Goal: Task Accomplishment & Management: Complete application form

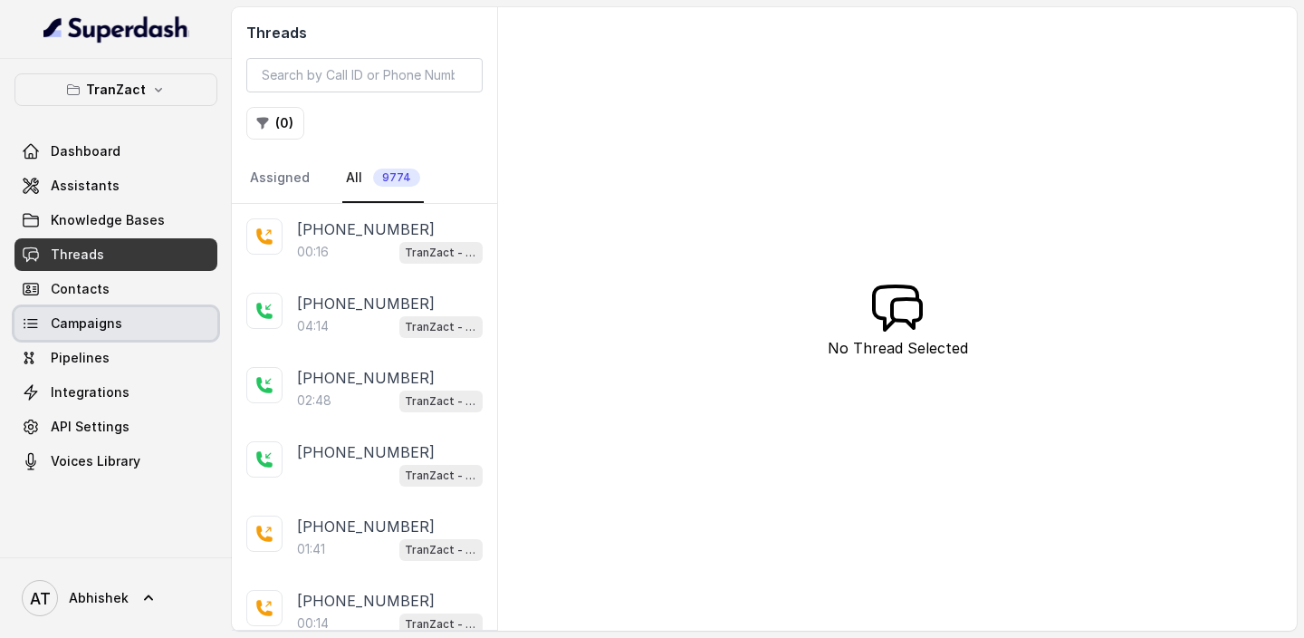
click at [89, 314] on span "Campaigns" at bounding box center [87, 323] width 72 height 18
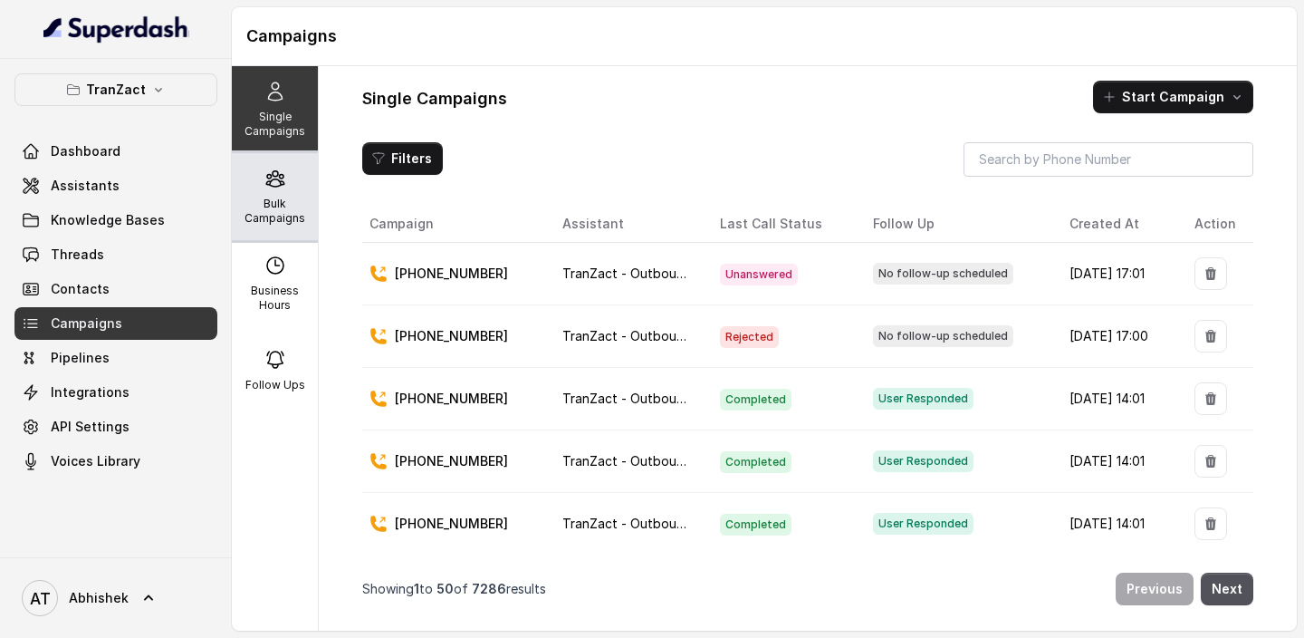
click at [298, 202] on p "Bulk Campaigns" at bounding box center [275, 211] width 72 height 29
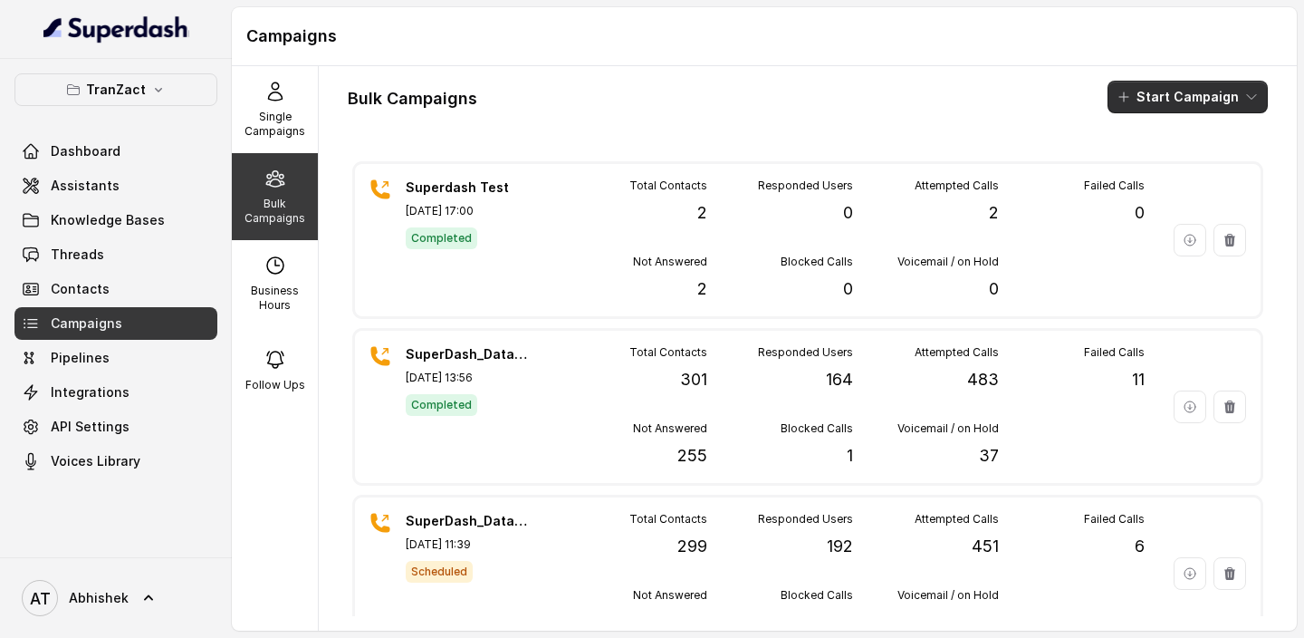
click at [1169, 96] on button "Start Campaign" at bounding box center [1188, 97] width 160 height 33
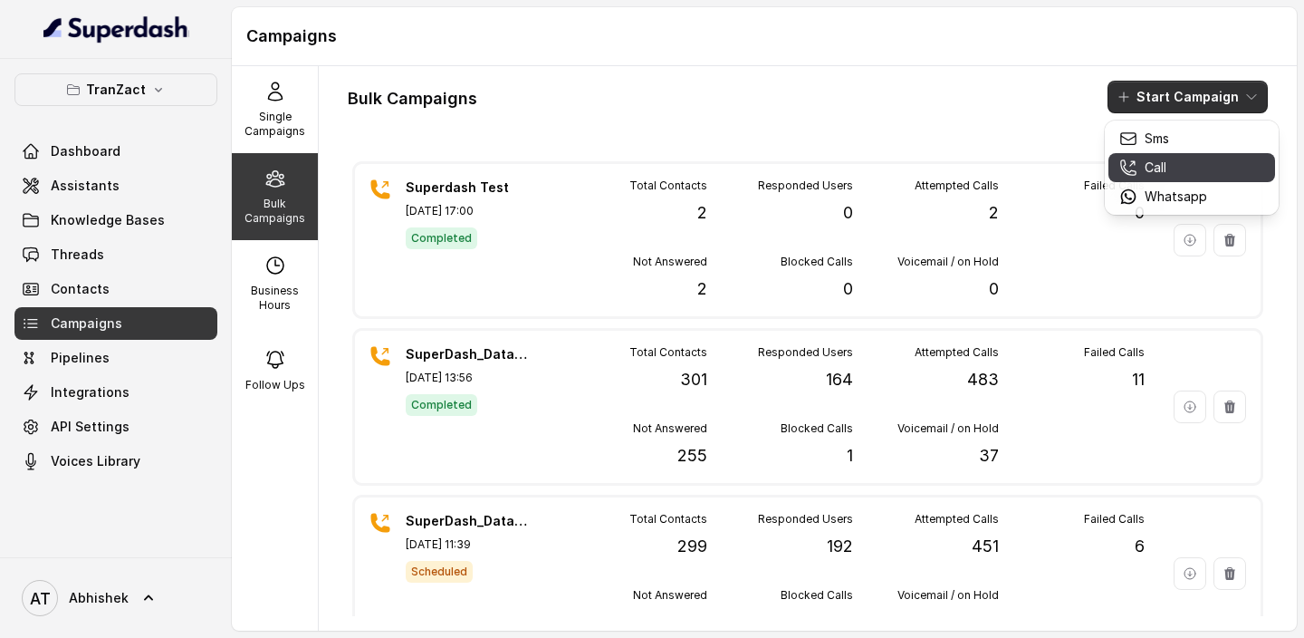
click at [1159, 168] on p "Call" at bounding box center [1156, 167] width 22 height 18
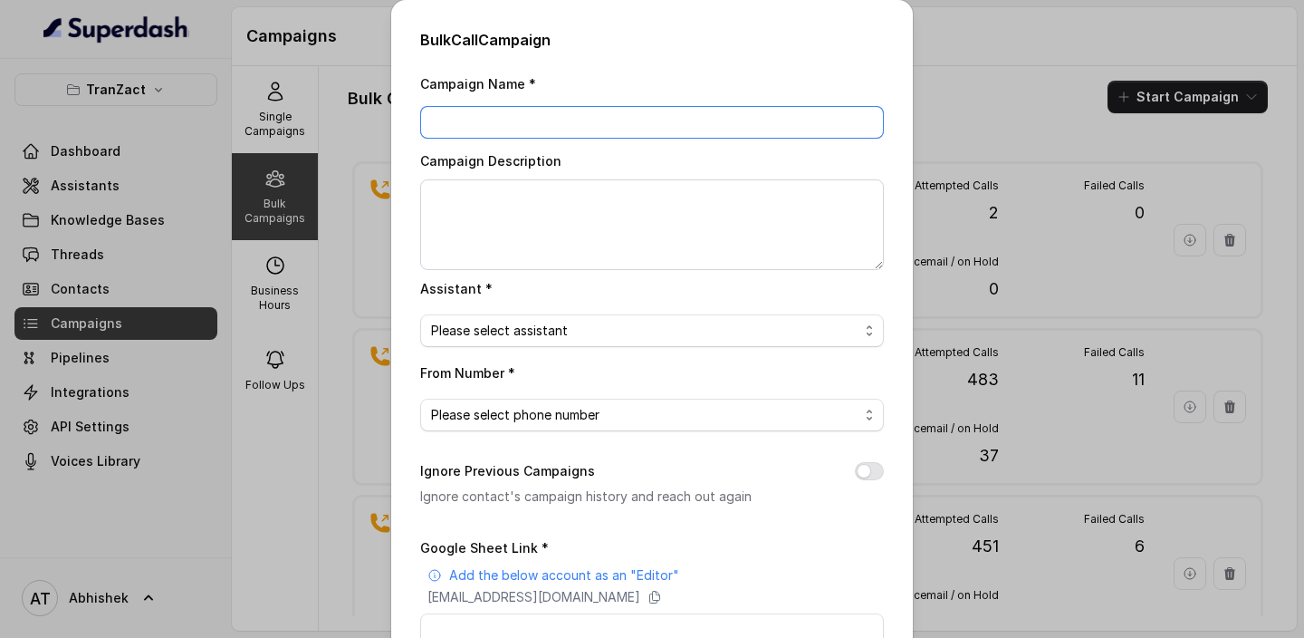
click at [523, 127] on input "Campaign Name *" at bounding box center [652, 122] width 464 height 33
paste input "SuperDash_Data_7(2202)_16 September_MS"
type input "SuperDash_Data_7(2202)_16 September_MS"
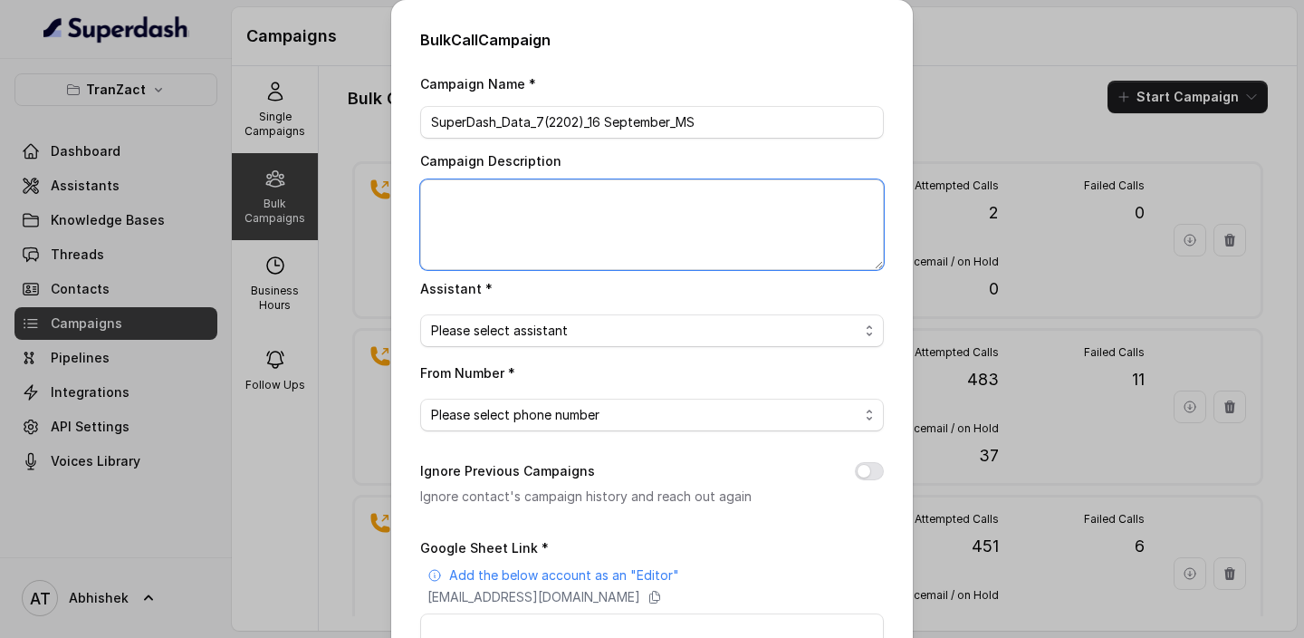
click at [499, 215] on textarea "Campaign Description" at bounding box center [652, 224] width 464 height 91
paste textarea "SuperDash_Data_7(2202)_16 September_MS"
type textarea "SuperDash_Data_7(2202)_16 September_MS"
click at [532, 330] on span "Please select assistant" at bounding box center [644, 331] width 427 height 22
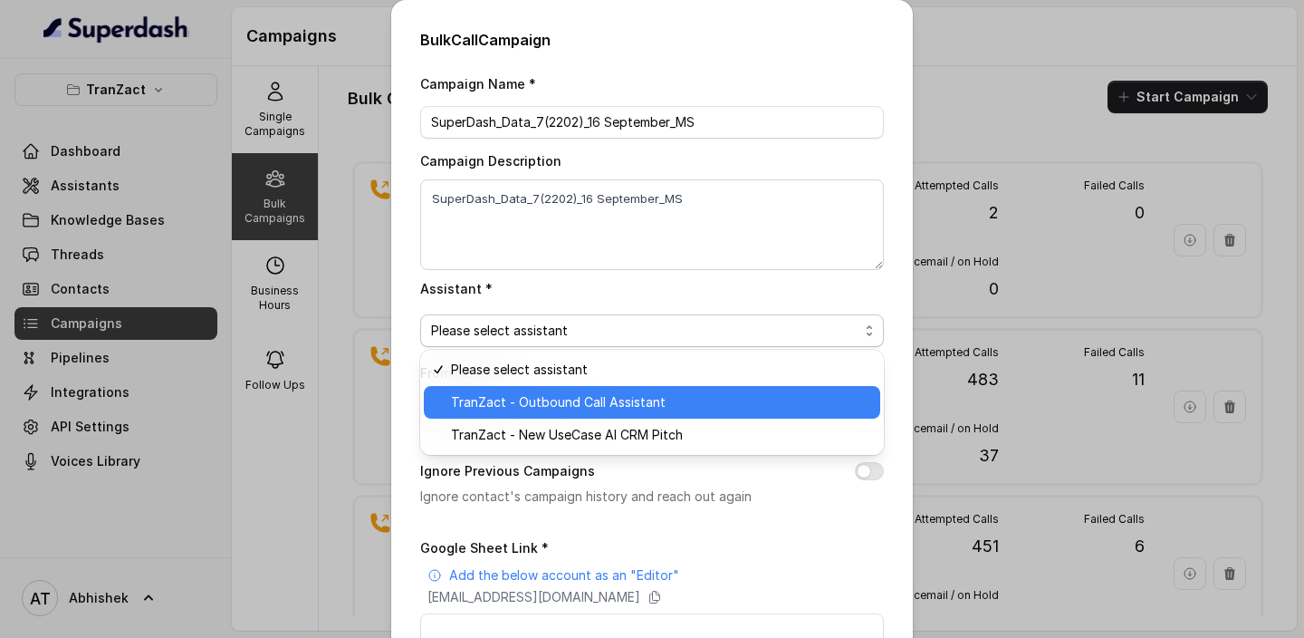
click at [524, 397] on span "TranZact - Outbound Call Assistant" at bounding box center [660, 402] width 418 height 22
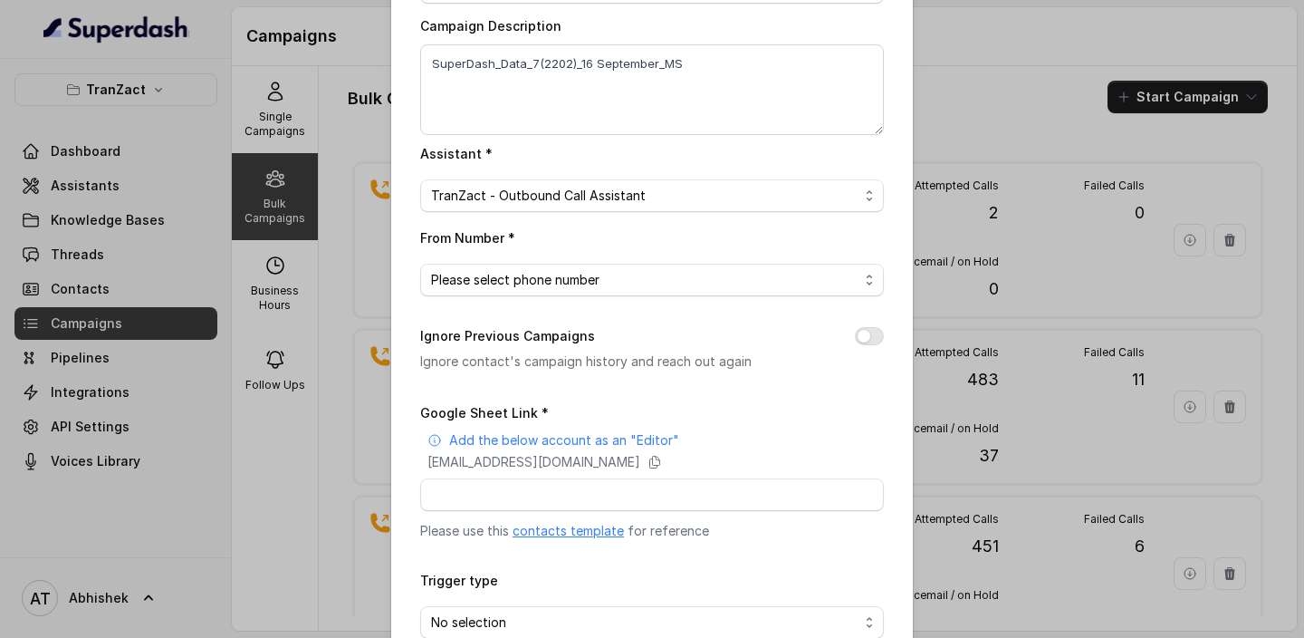
scroll to position [136, 0]
click at [546, 283] on span "Please select phone number" at bounding box center [644, 279] width 427 height 22
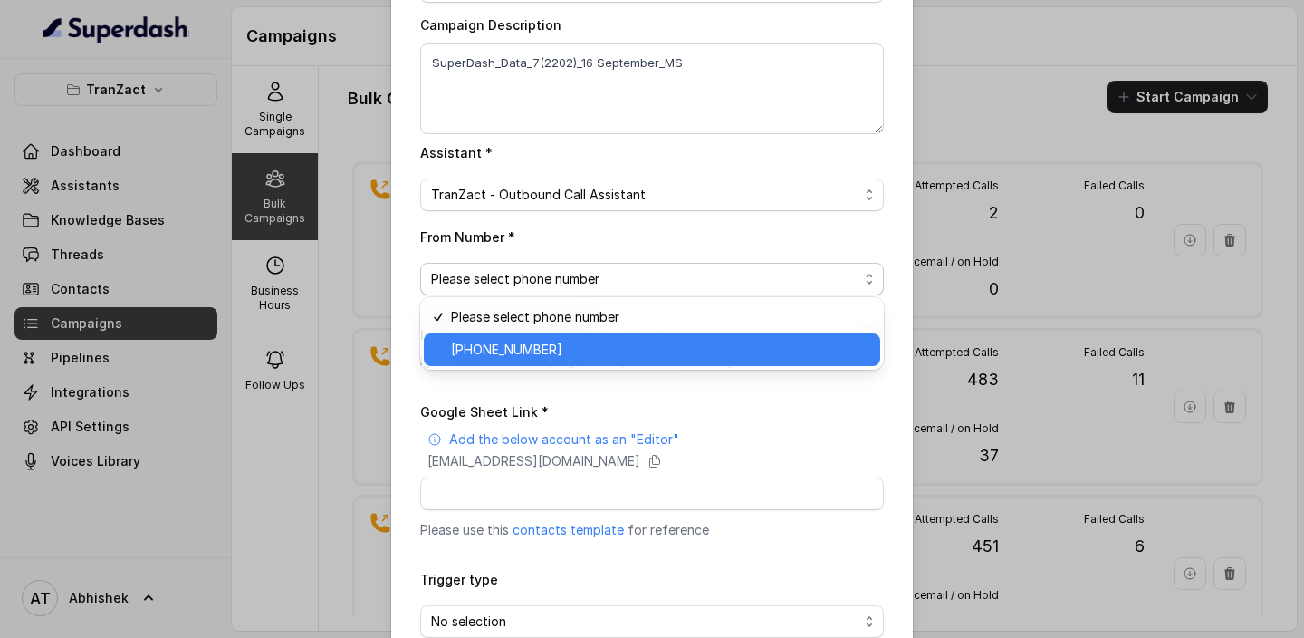
click at [576, 353] on span "[PHONE_NUMBER]" at bounding box center [660, 350] width 418 height 22
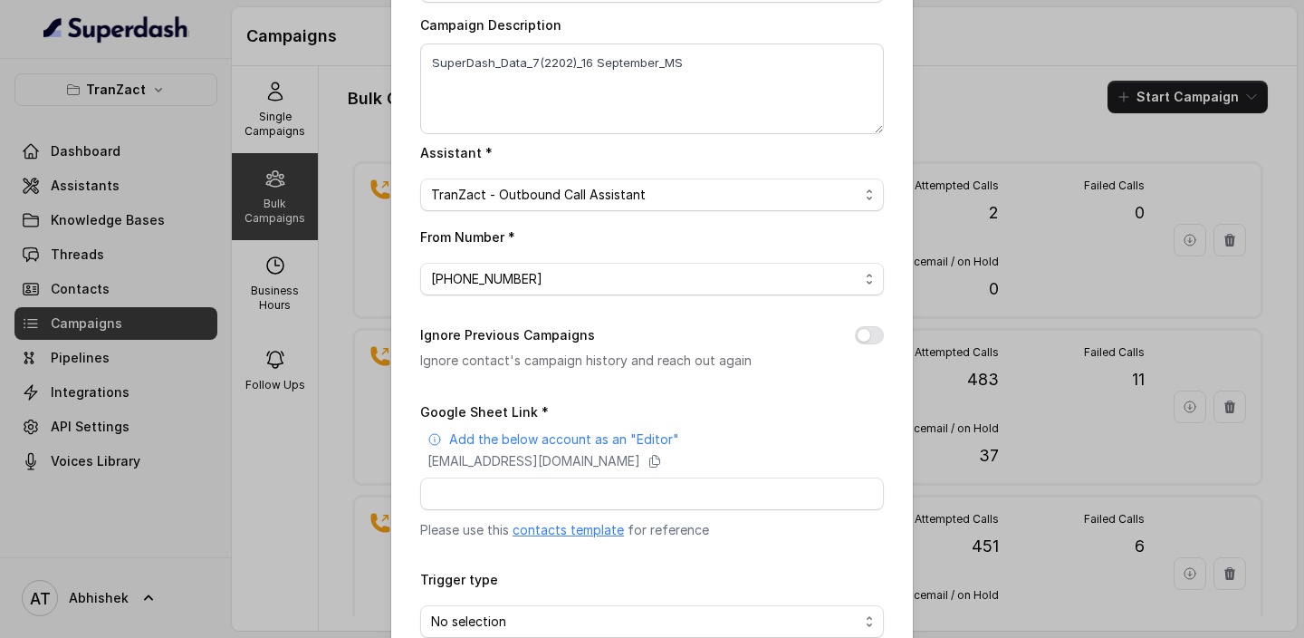
scroll to position [238, 0]
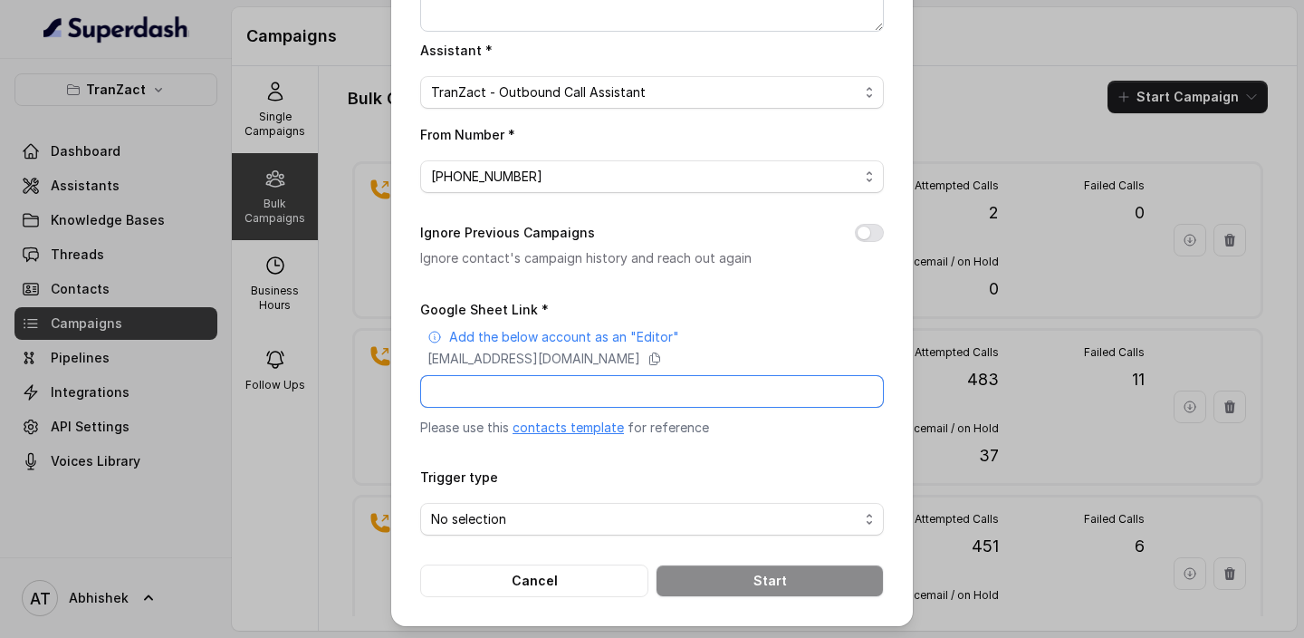
click at [474, 386] on input "Google Sheet Link *" at bounding box center [652, 391] width 464 height 33
paste input "[URL][DOMAIN_NAME]"
type input "[URL][DOMAIN_NAME]"
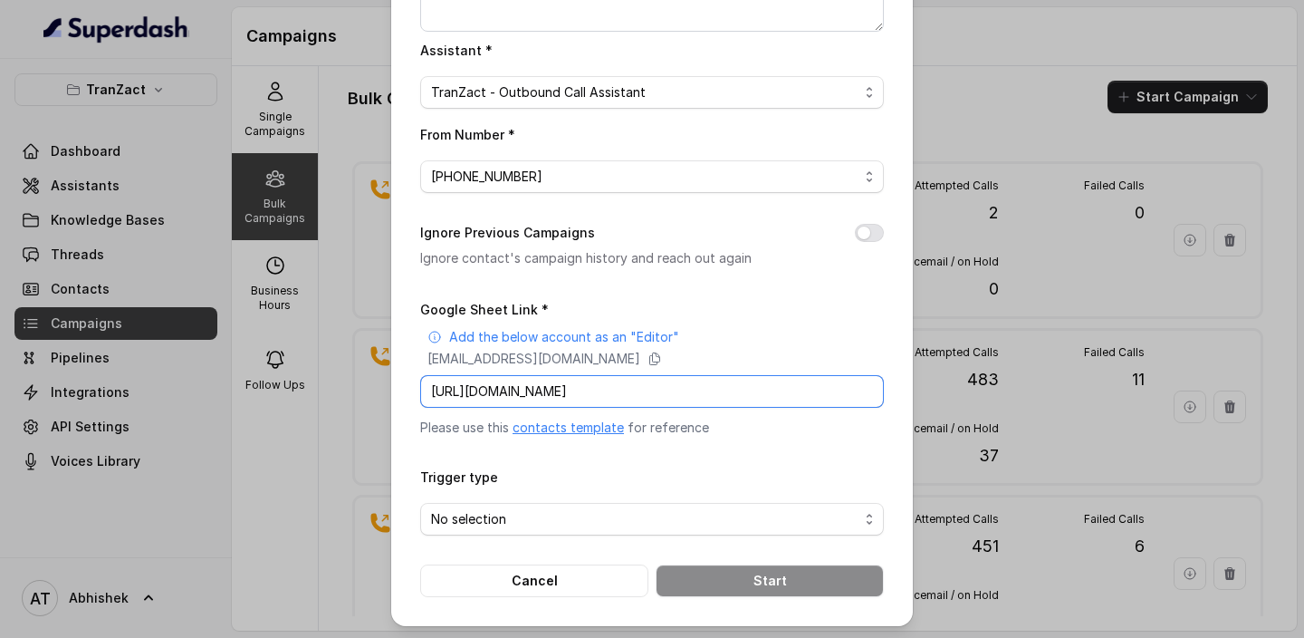
click at [508, 396] on input "[URL][DOMAIN_NAME]" at bounding box center [652, 391] width 464 height 33
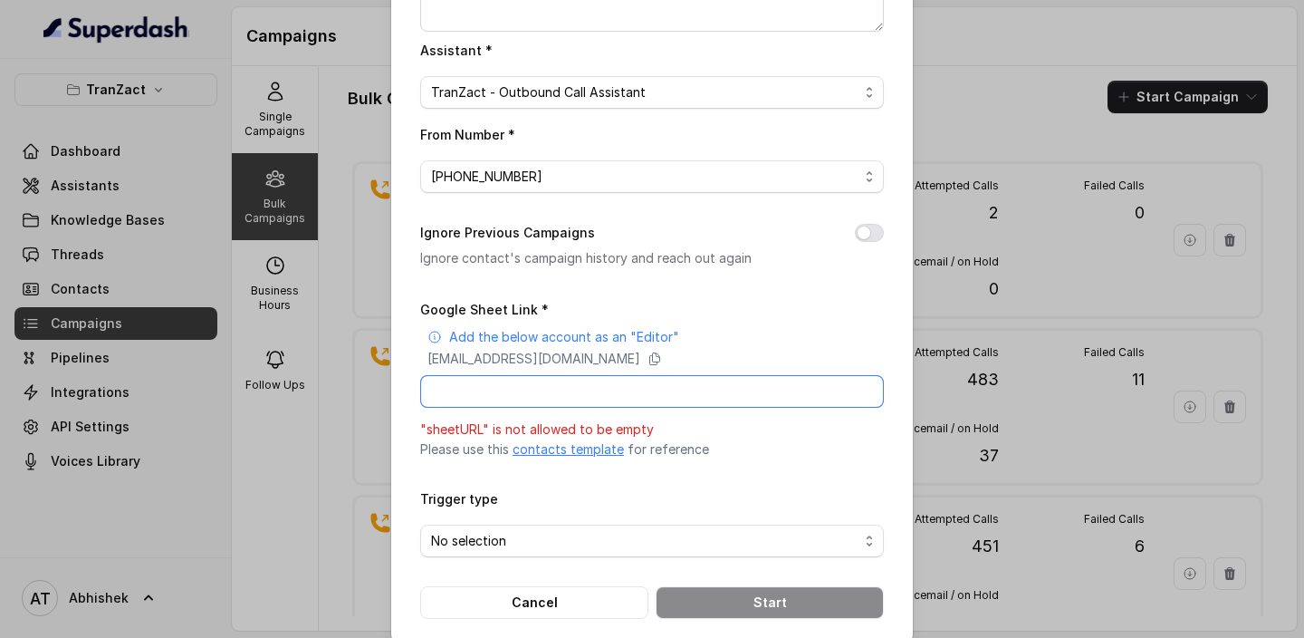
paste input "[URL][DOMAIN_NAME]"
type input "[URL][DOMAIN_NAME]"
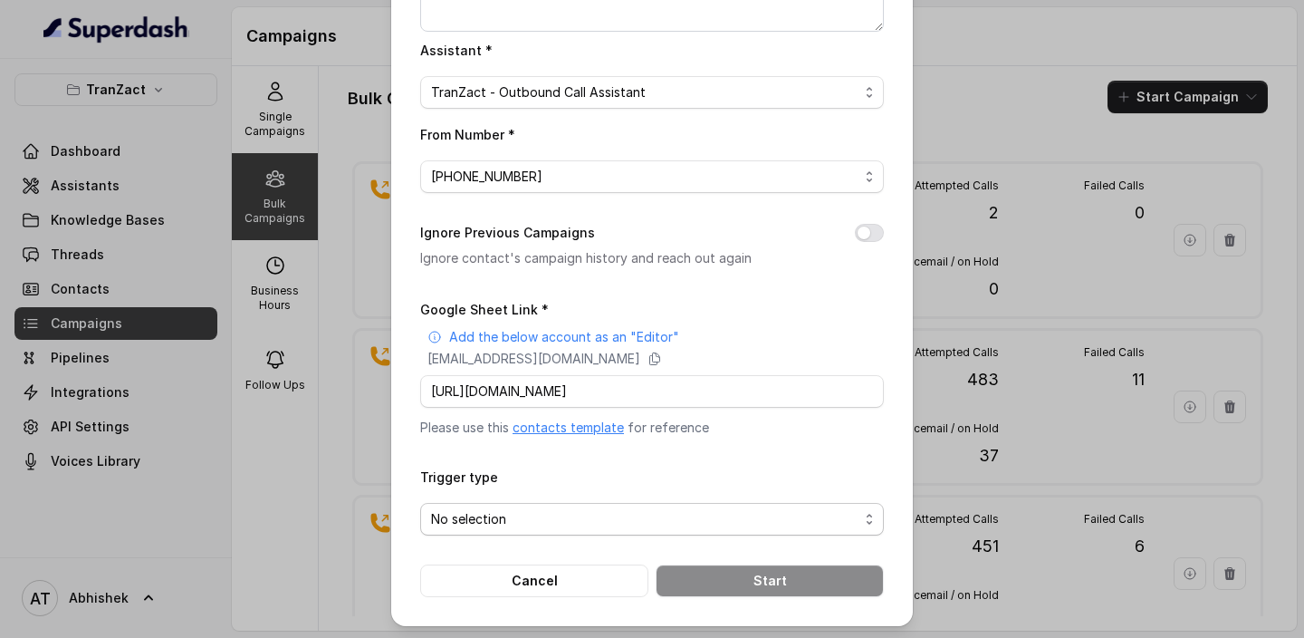
click at [544, 509] on span "No selection" at bounding box center [644, 519] width 427 height 22
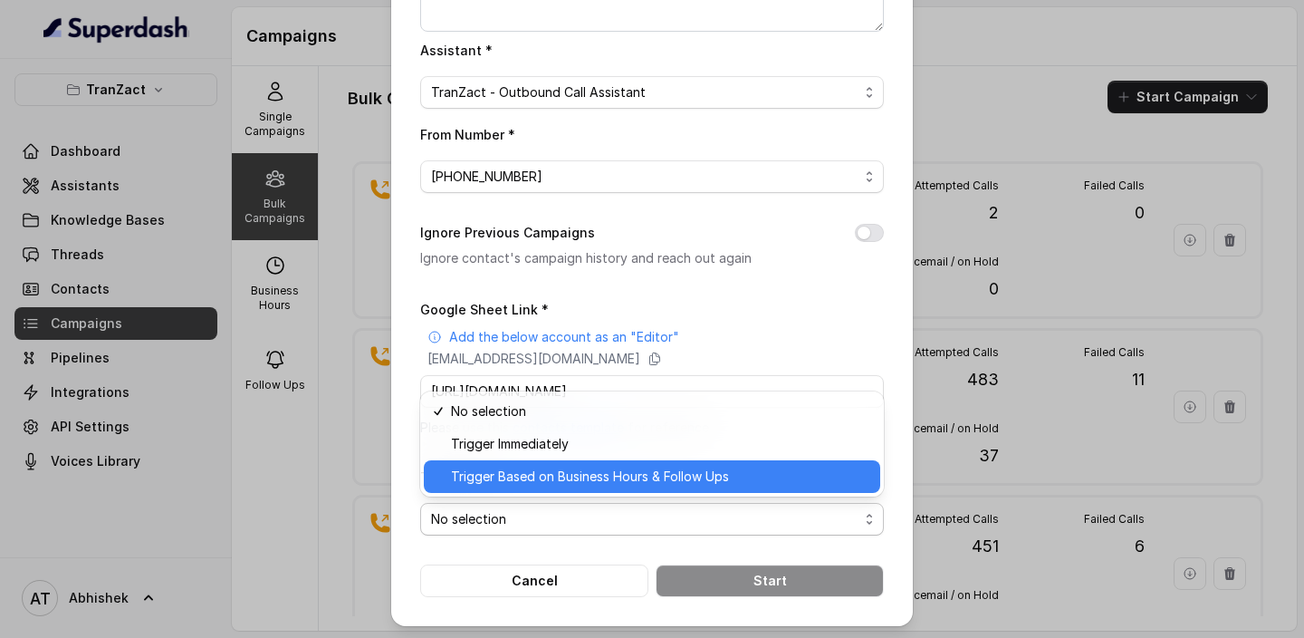
click at [515, 472] on span "Trigger Based on Business Hours & Follow Ups" at bounding box center [660, 476] width 418 height 22
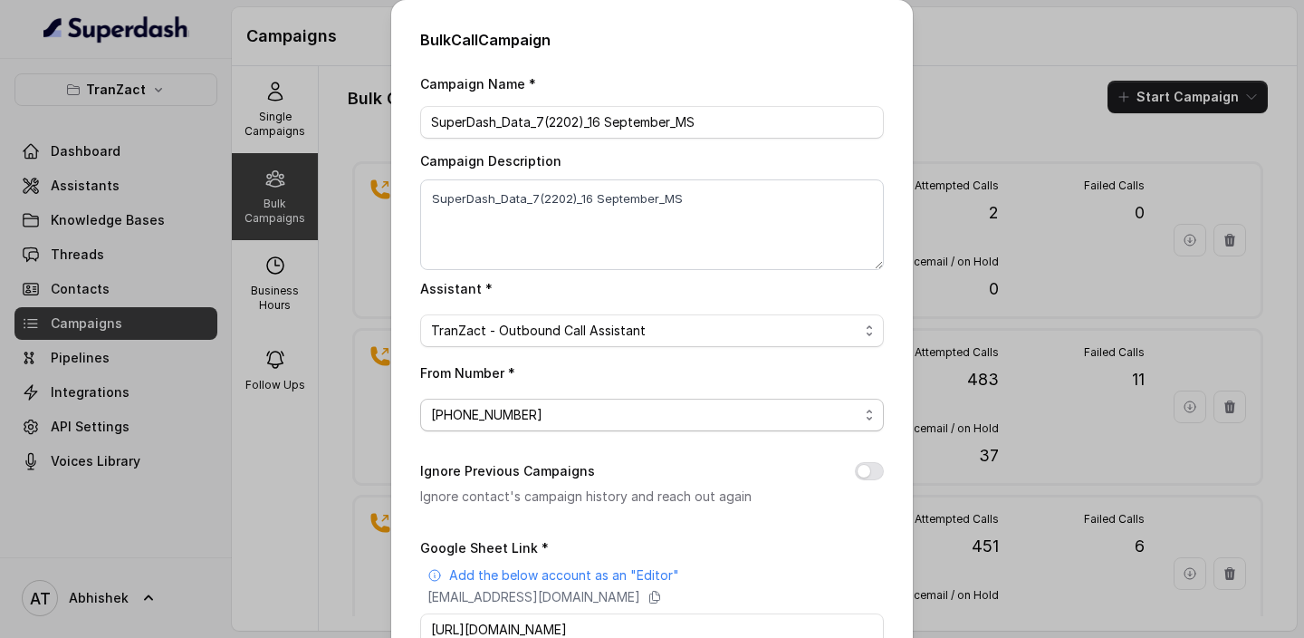
scroll to position [238, 0]
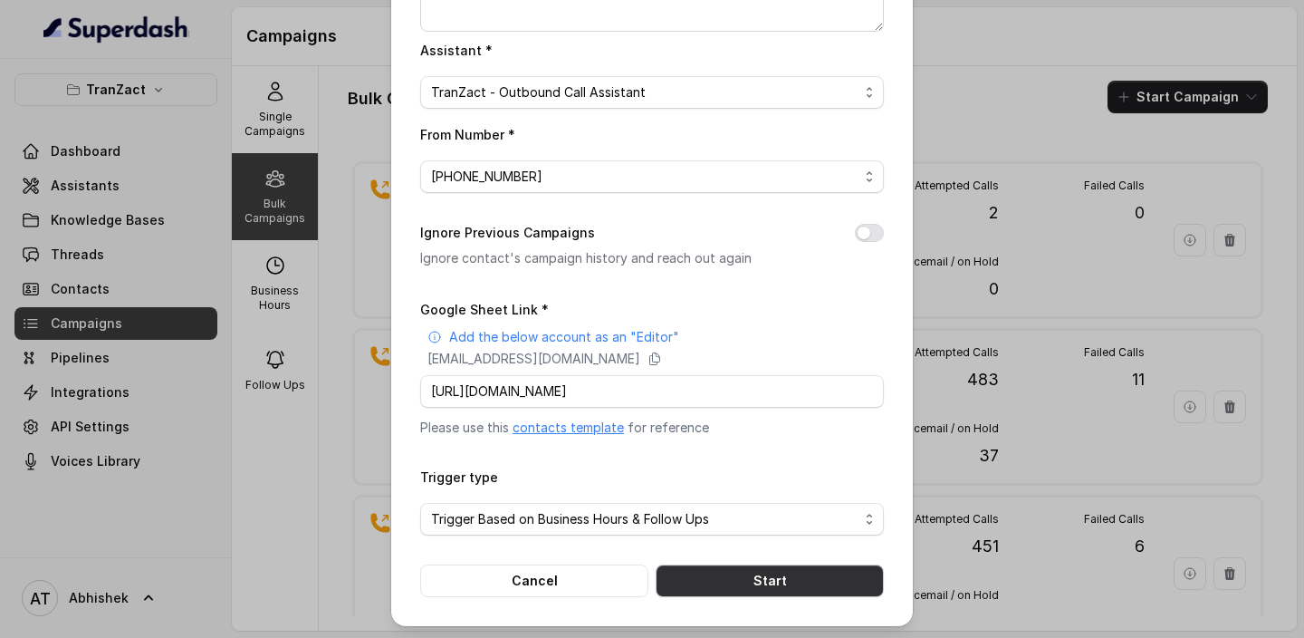
click at [724, 573] on button "Start" at bounding box center [770, 580] width 228 height 33
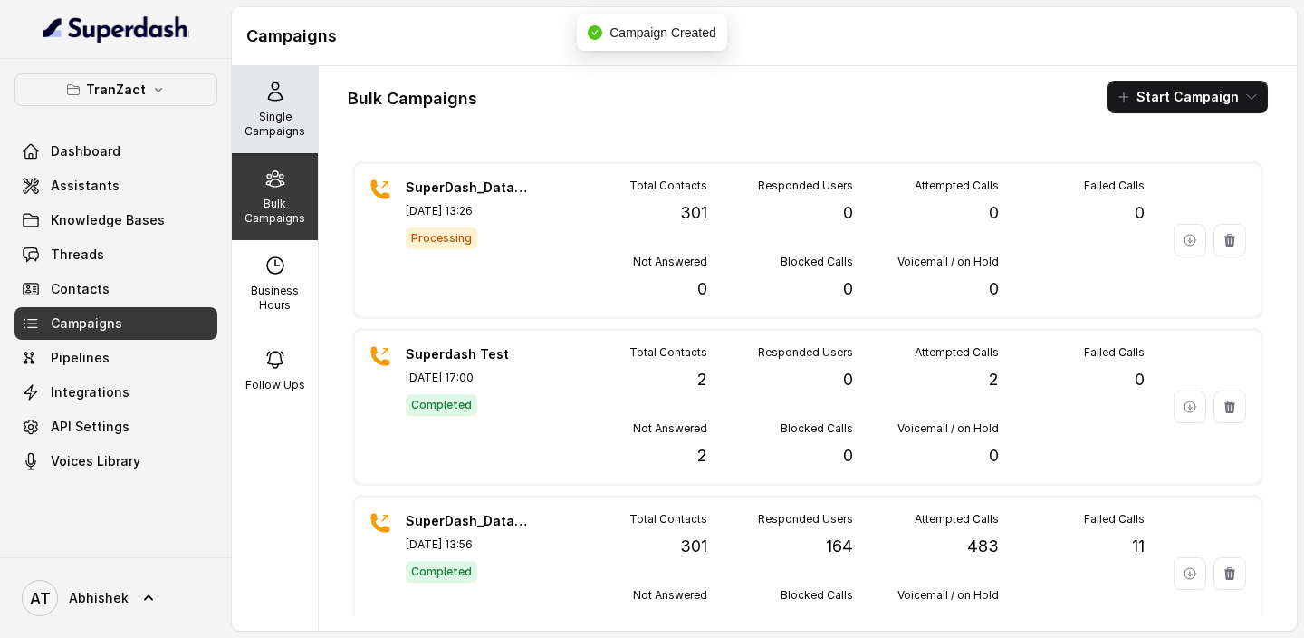
click at [280, 132] on p "Single Campaigns" at bounding box center [275, 124] width 72 height 29
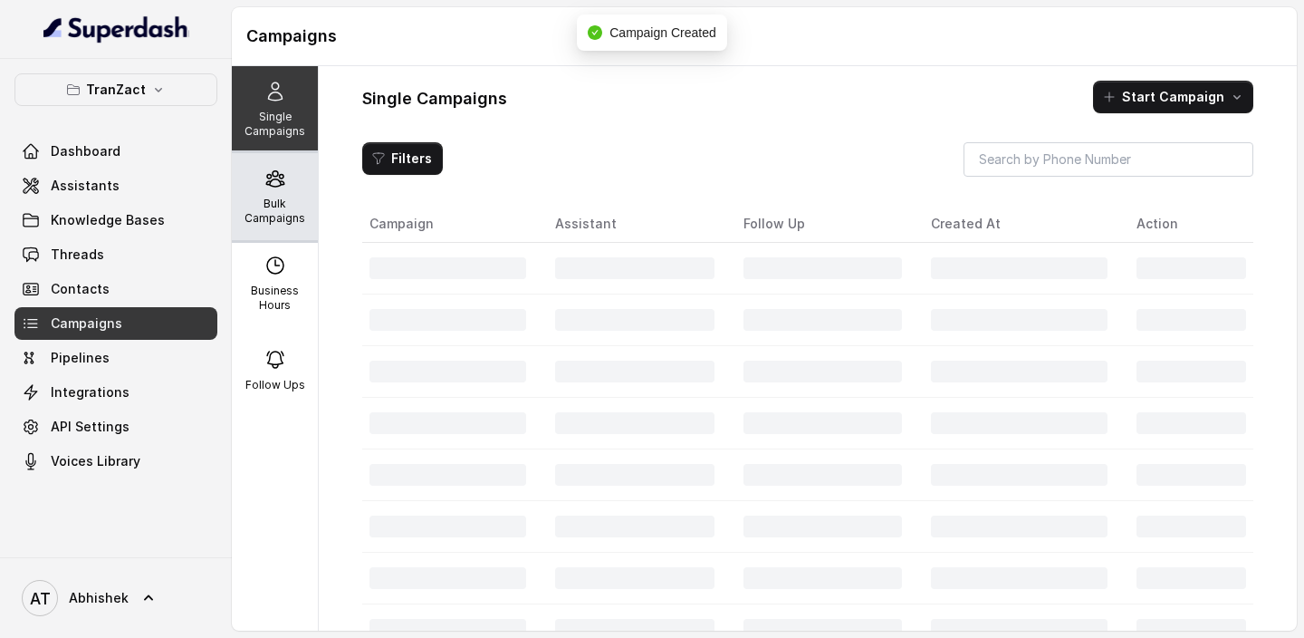
click at [287, 227] on div "Bulk Campaigns" at bounding box center [275, 196] width 86 height 87
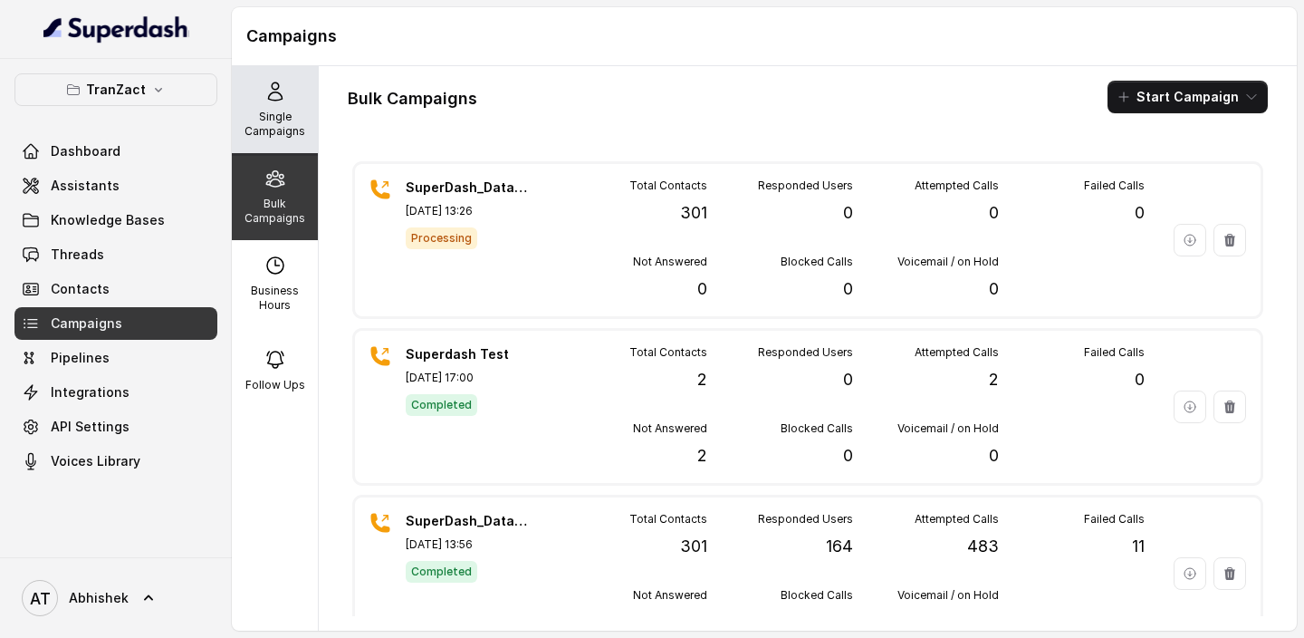
click at [279, 102] on div "Single Campaigns" at bounding box center [275, 109] width 86 height 87
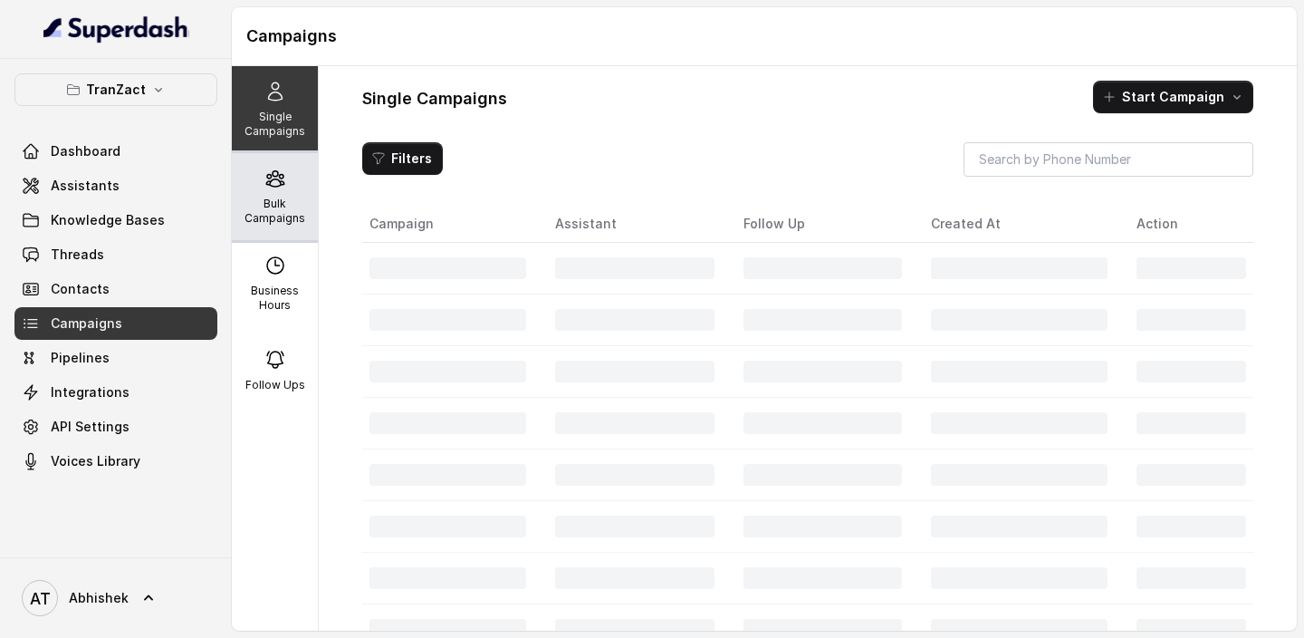
click at [283, 195] on div "Bulk Campaigns" at bounding box center [275, 196] width 86 height 87
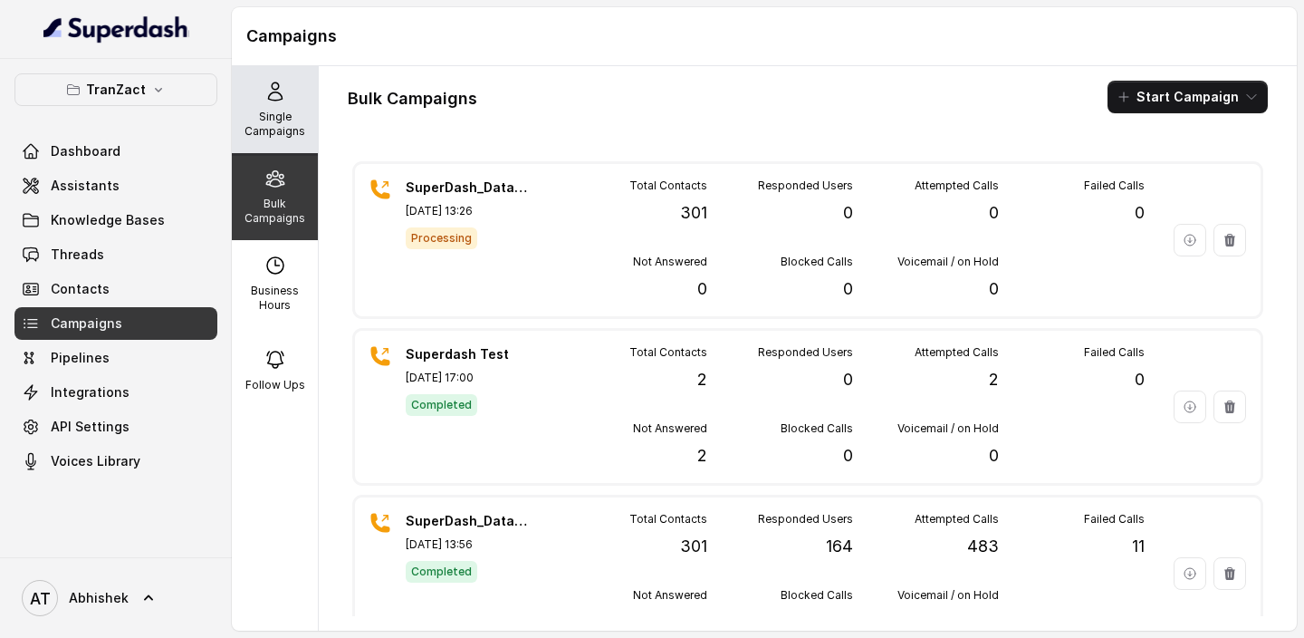
click at [273, 110] on p "Single Campaigns" at bounding box center [275, 124] width 72 height 29
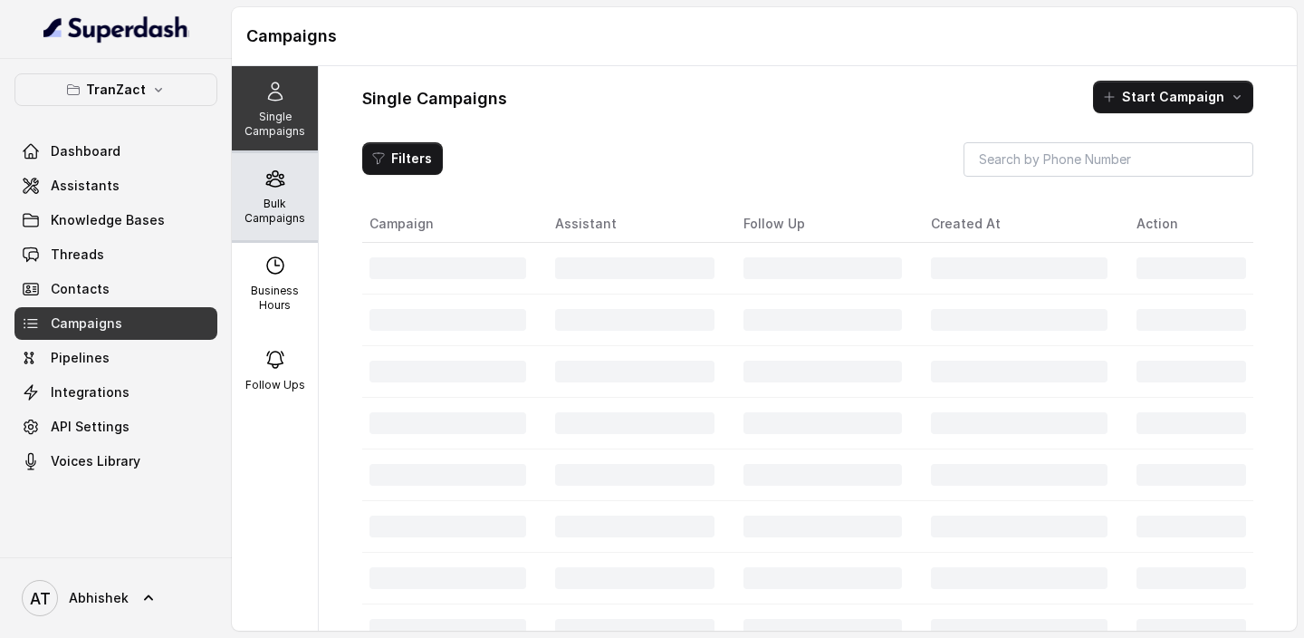
click at [287, 212] on p "Bulk Campaigns" at bounding box center [275, 211] width 72 height 29
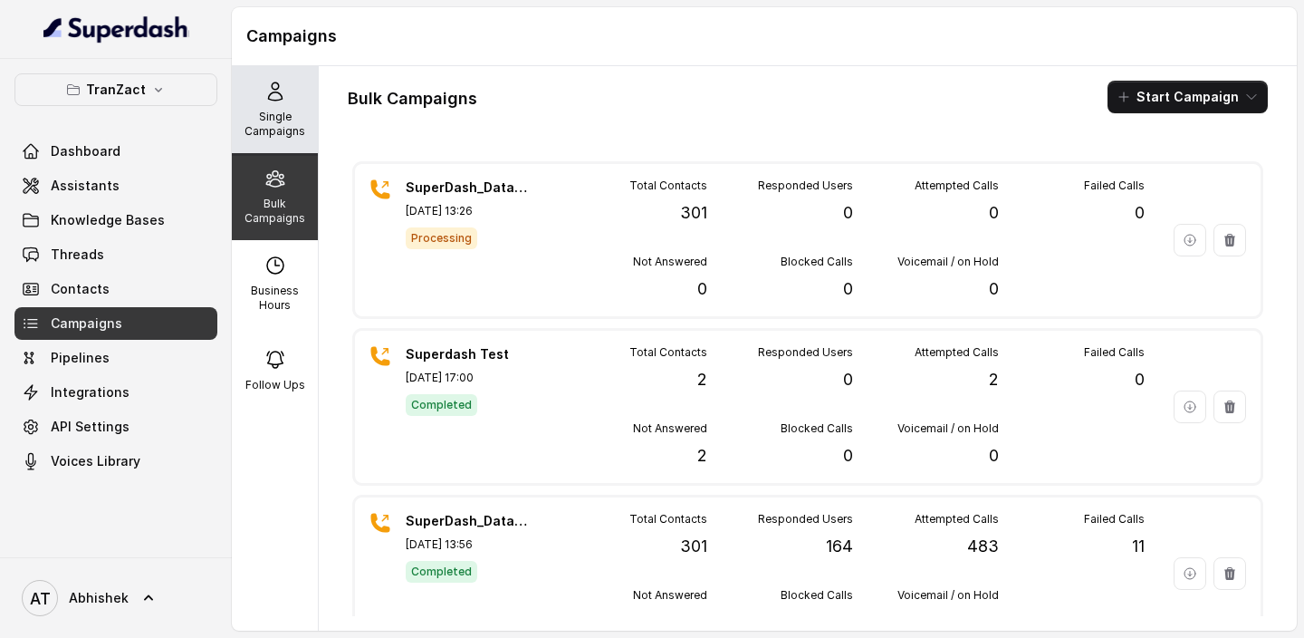
click at [280, 117] on p "Single Campaigns" at bounding box center [275, 124] width 72 height 29
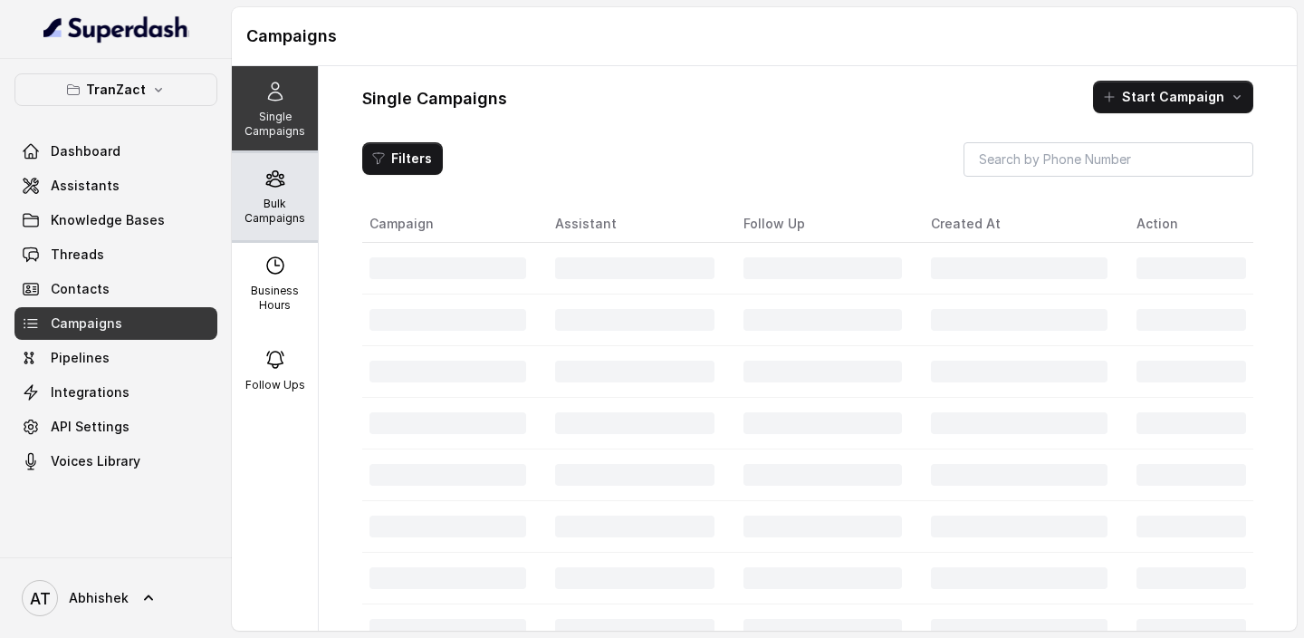
click at [288, 195] on div "Bulk Campaigns" at bounding box center [275, 196] width 86 height 87
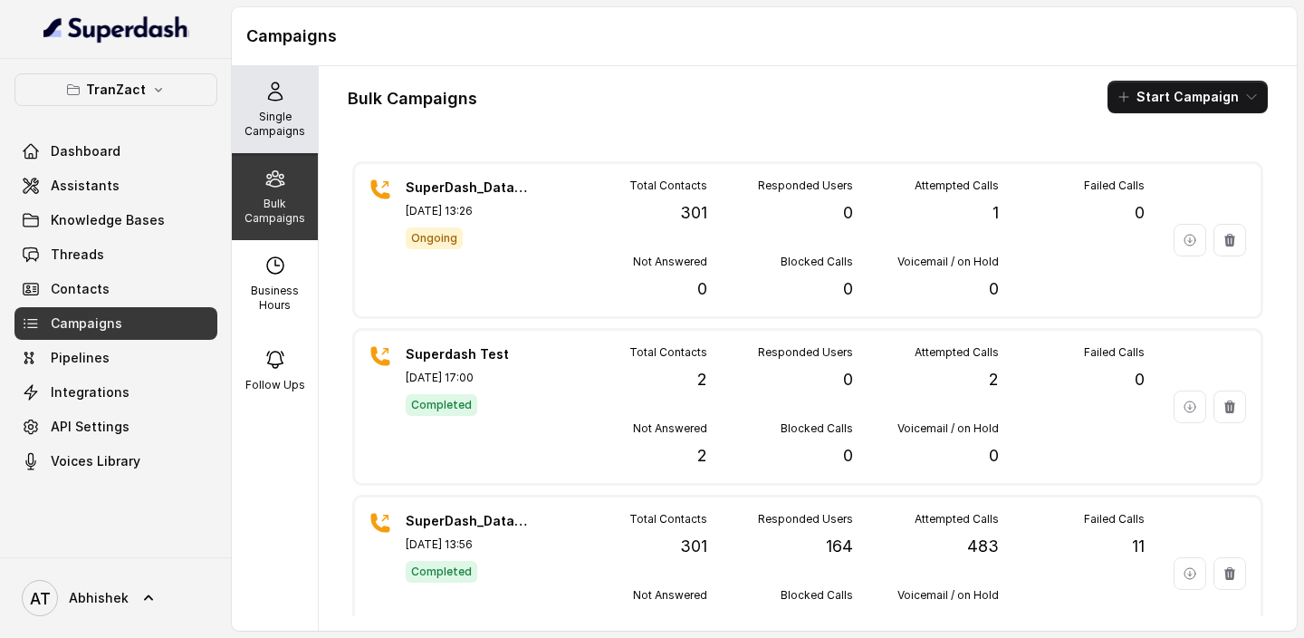
click at [276, 100] on icon at bounding box center [275, 91] width 14 height 18
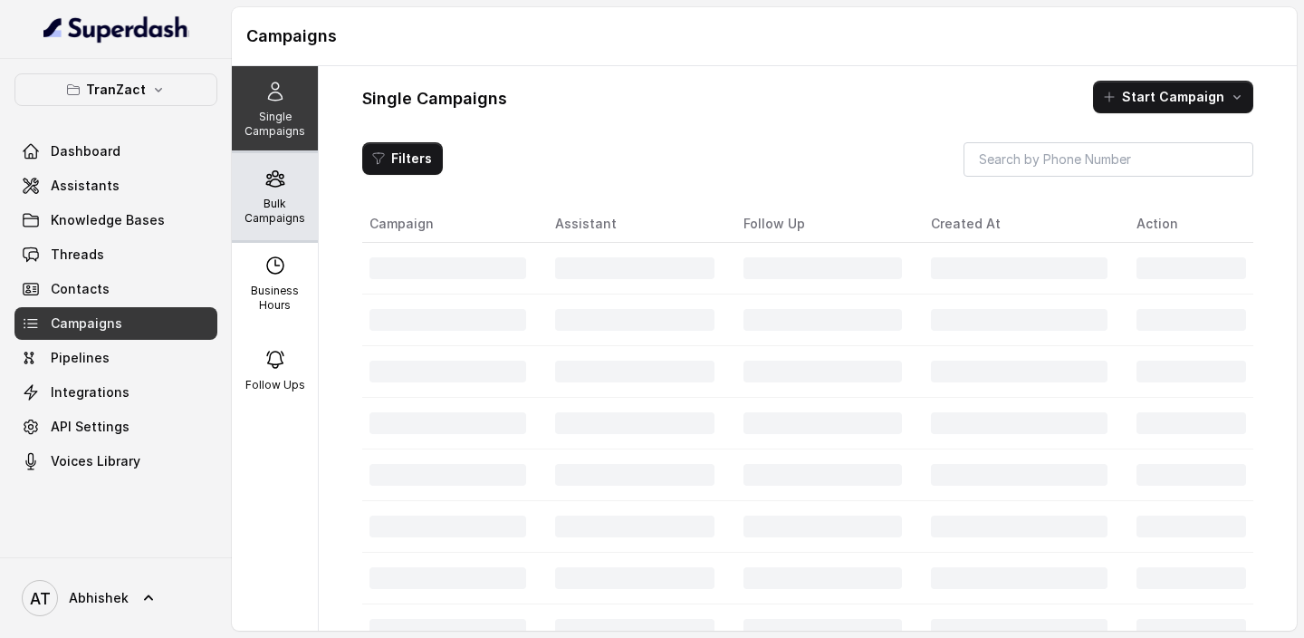
click at [287, 210] on p "Bulk Campaigns" at bounding box center [275, 211] width 72 height 29
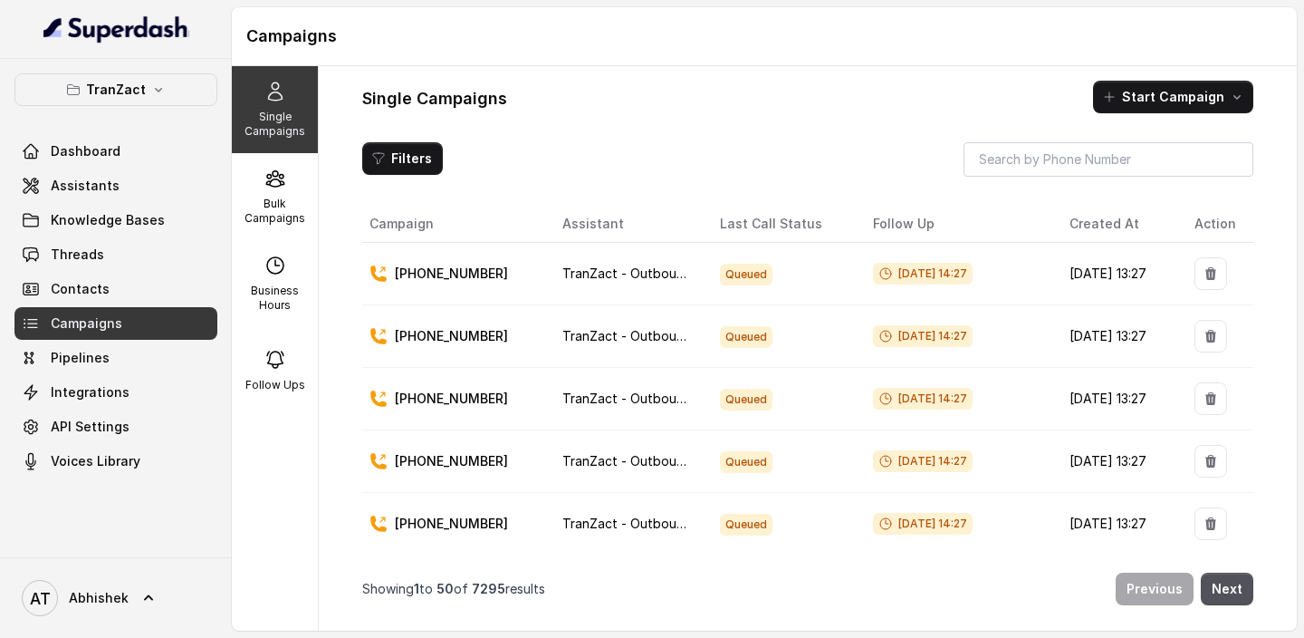
click at [93, 323] on span "Campaigns" at bounding box center [87, 323] width 72 height 18
click at [276, 220] on p "Bulk Campaigns" at bounding box center [275, 211] width 72 height 29
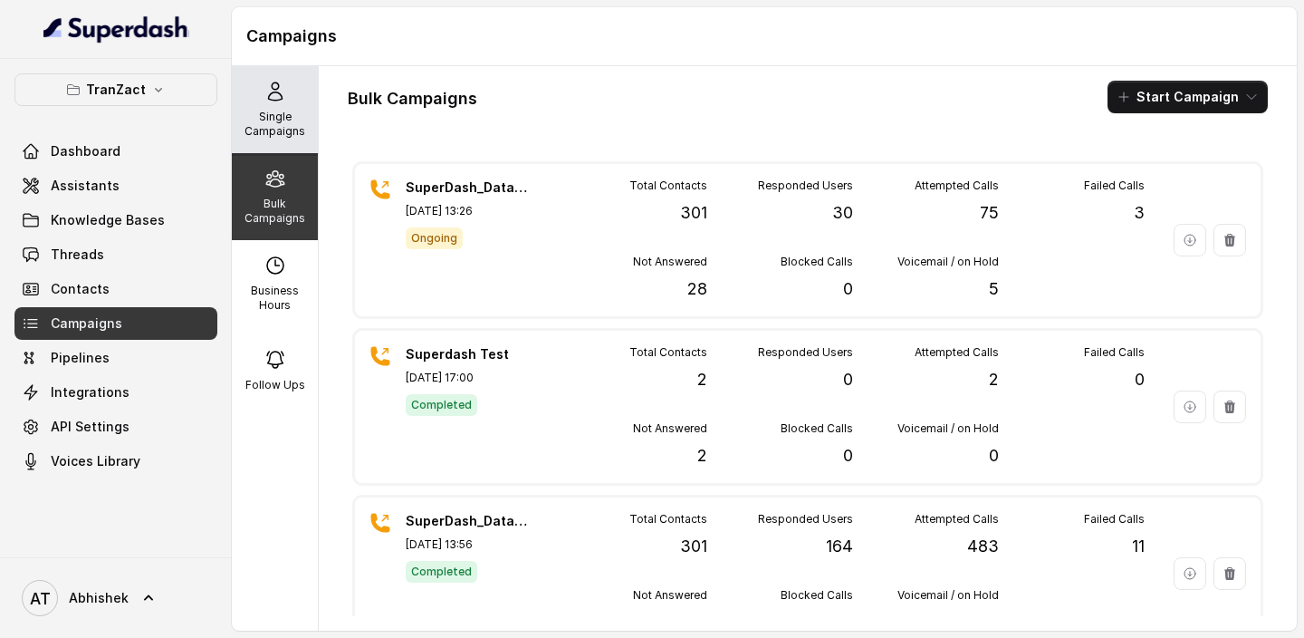
click at [245, 121] on p "Single Campaigns" at bounding box center [275, 124] width 72 height 29
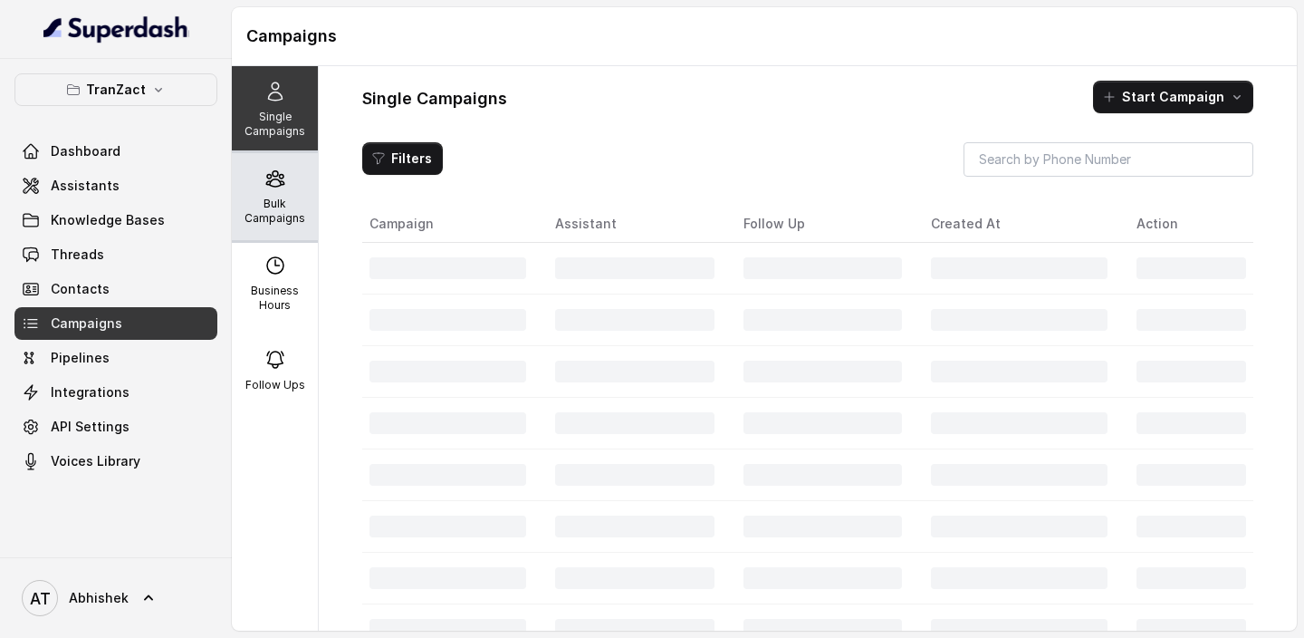
click at [273, 209] on p "Bulk Campaigns" at bounding box center [275, 211] width 72 height 29
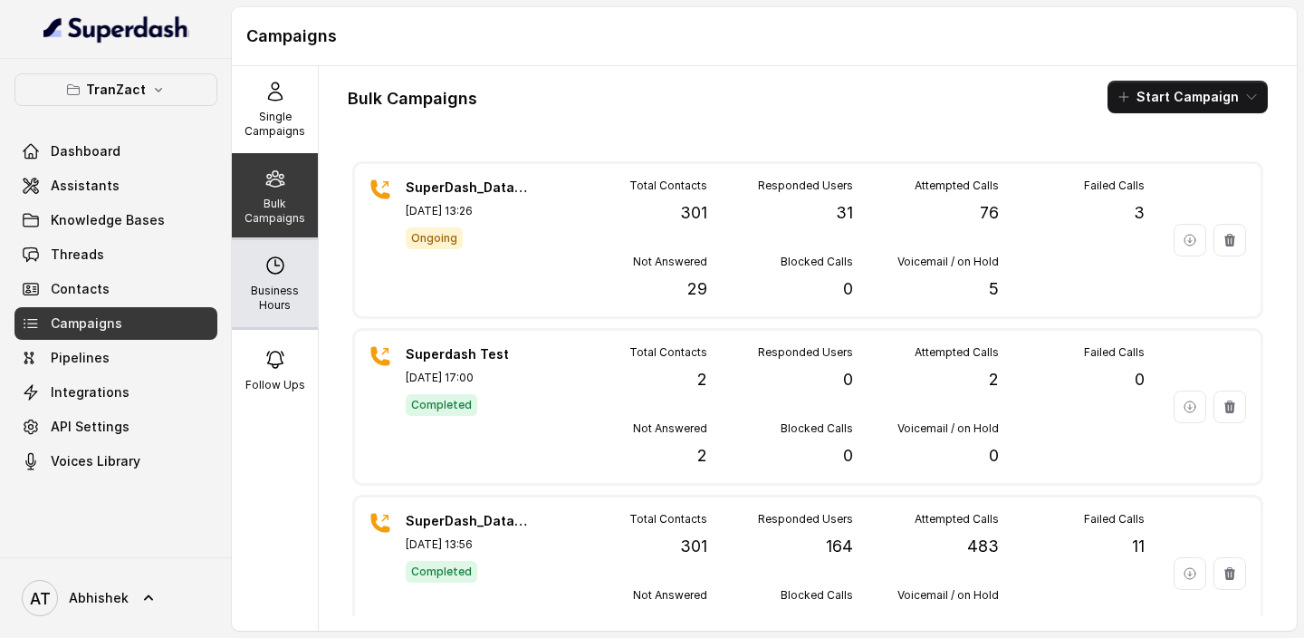
click at [291, 272] on div "Business Hours" at bounding box center [275, 283] width 86 height 87
select select "Asia/Calcutta"
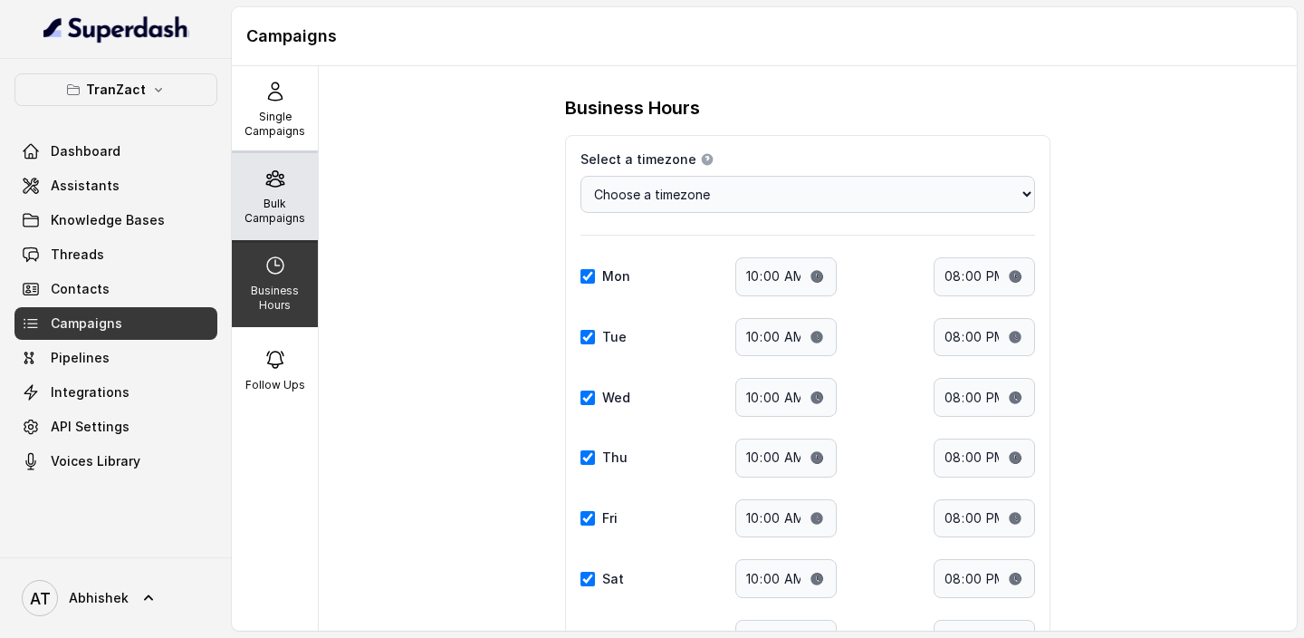
click at [284, 181] on icon at bounding box center [275, 179] width 22 height 22
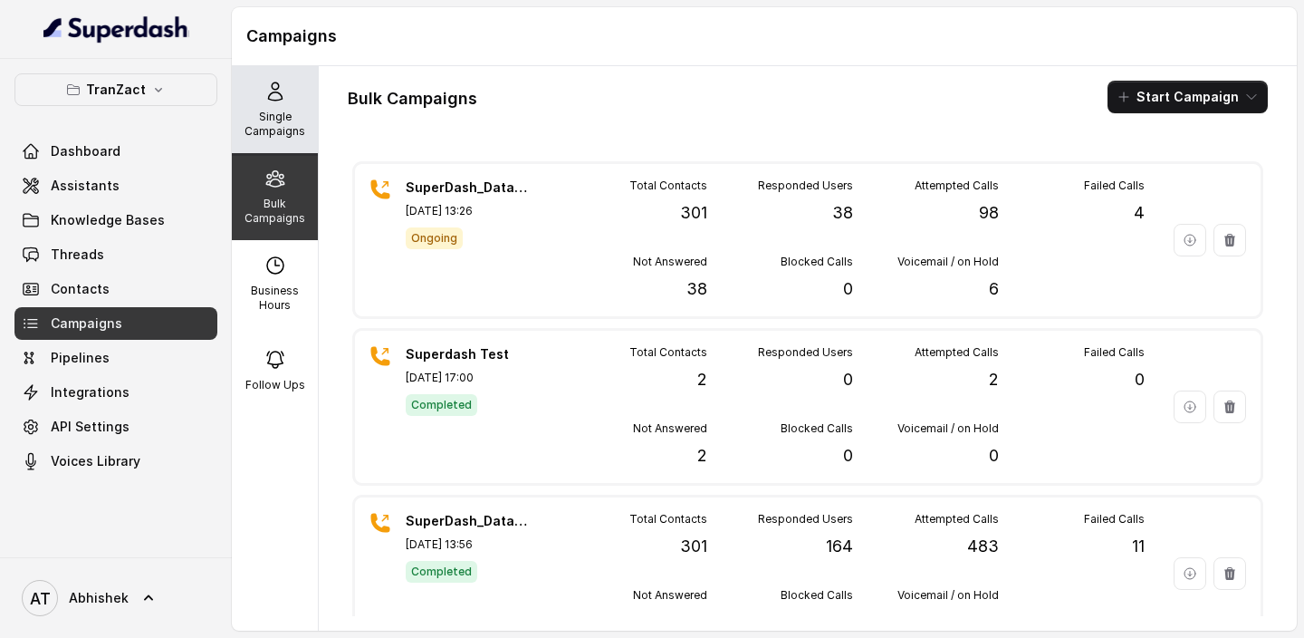
click at [282, 130] on p "Single Campaigns" at bounding box center [275, 124] width 72 height 29
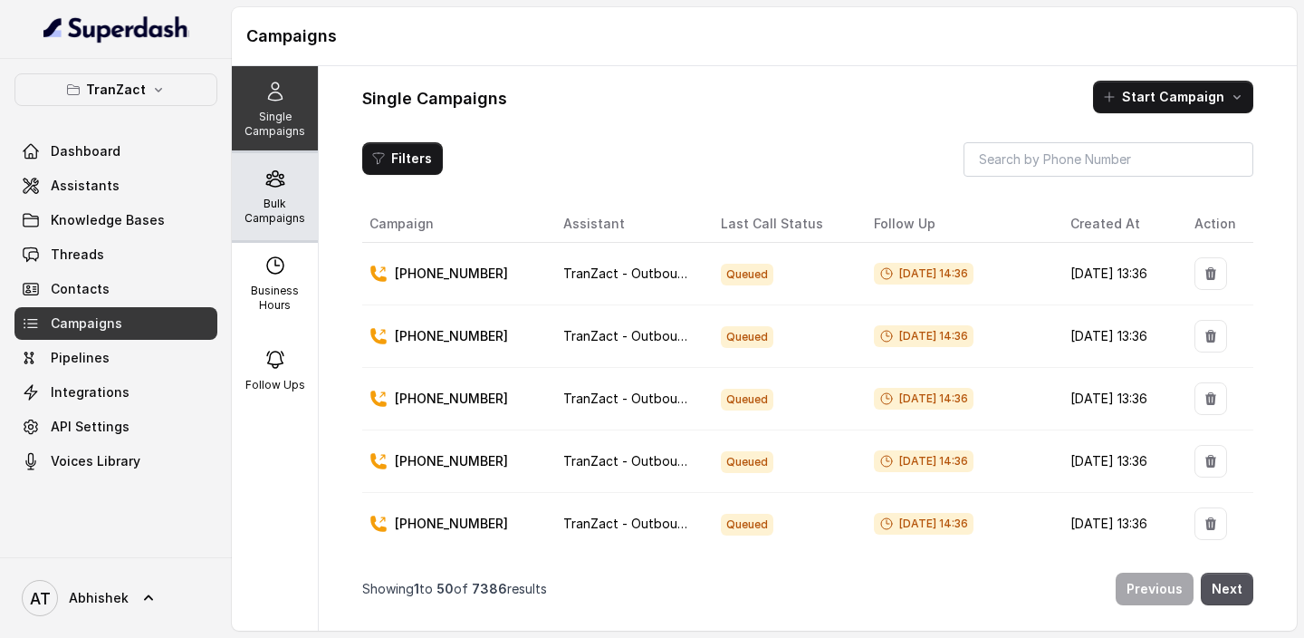
click at [288, 206] on p "Bulk Campaigns" at bounding box center [275, 211] width 72 height 29
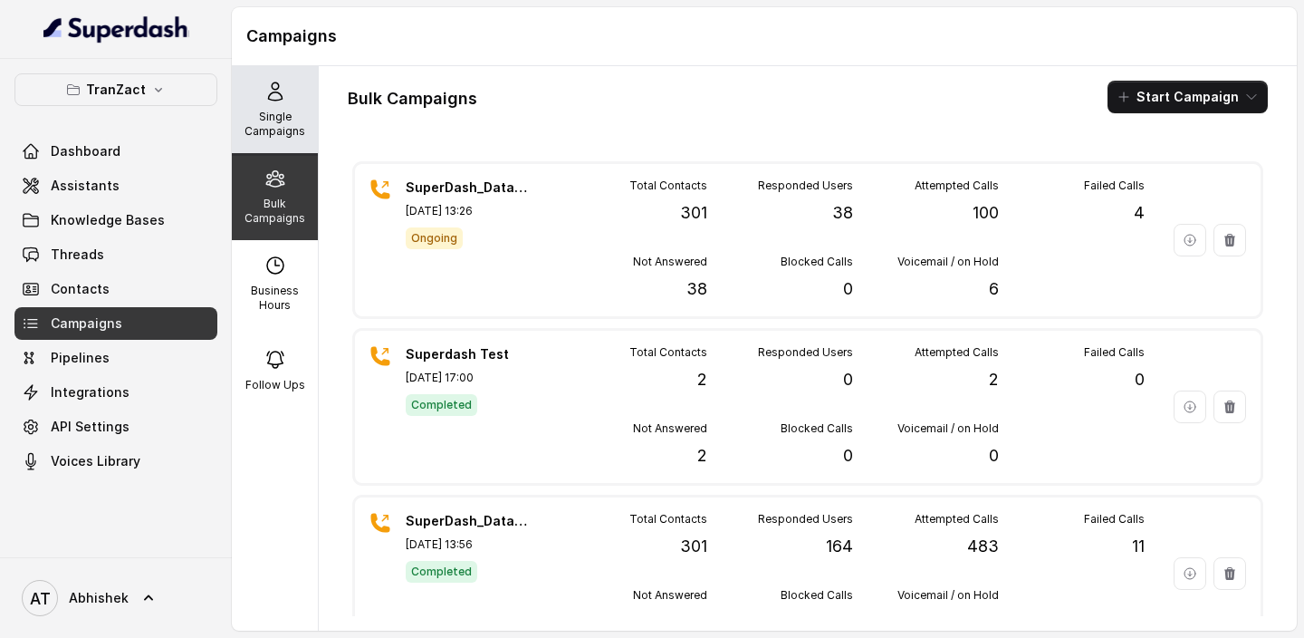
click at [284, 137] on p "Single Campaigns" at bounding box center [275, 124] width 72 height 29
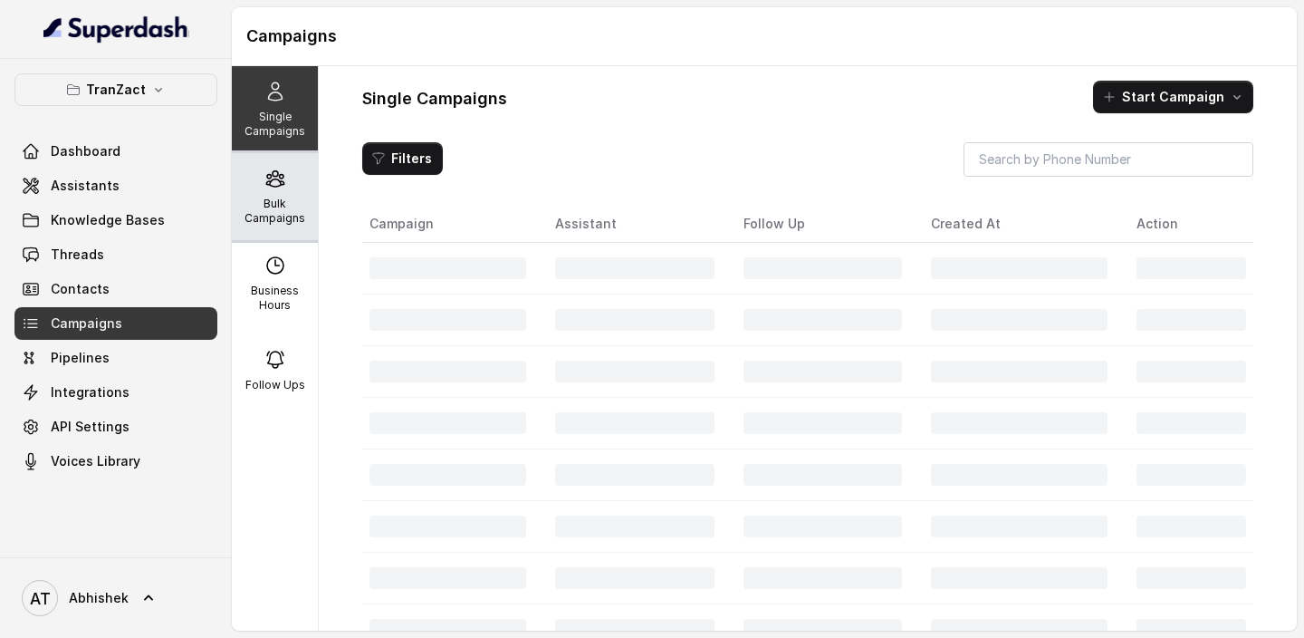
click at [275, 216] on p "Bulk Campaigns" at bounding box center [275, 211] width 72 height 29
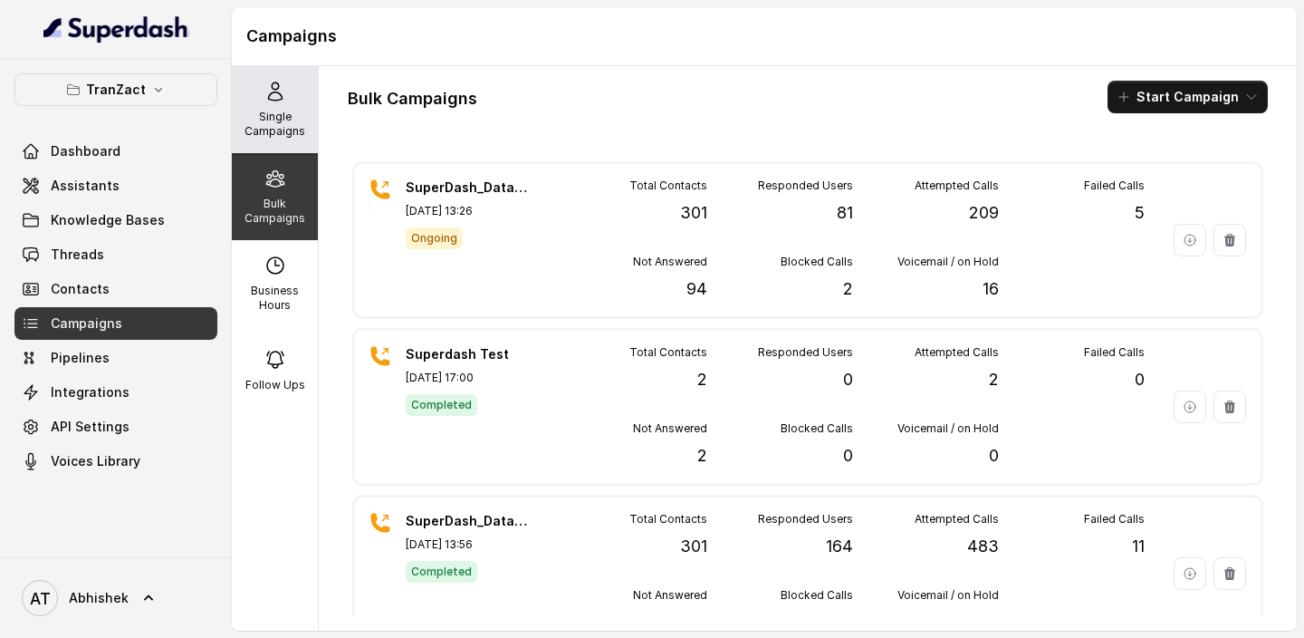
click at [276, 74] on div "Single Campaigns" at bounding box center [275, 109] width 86 height 87
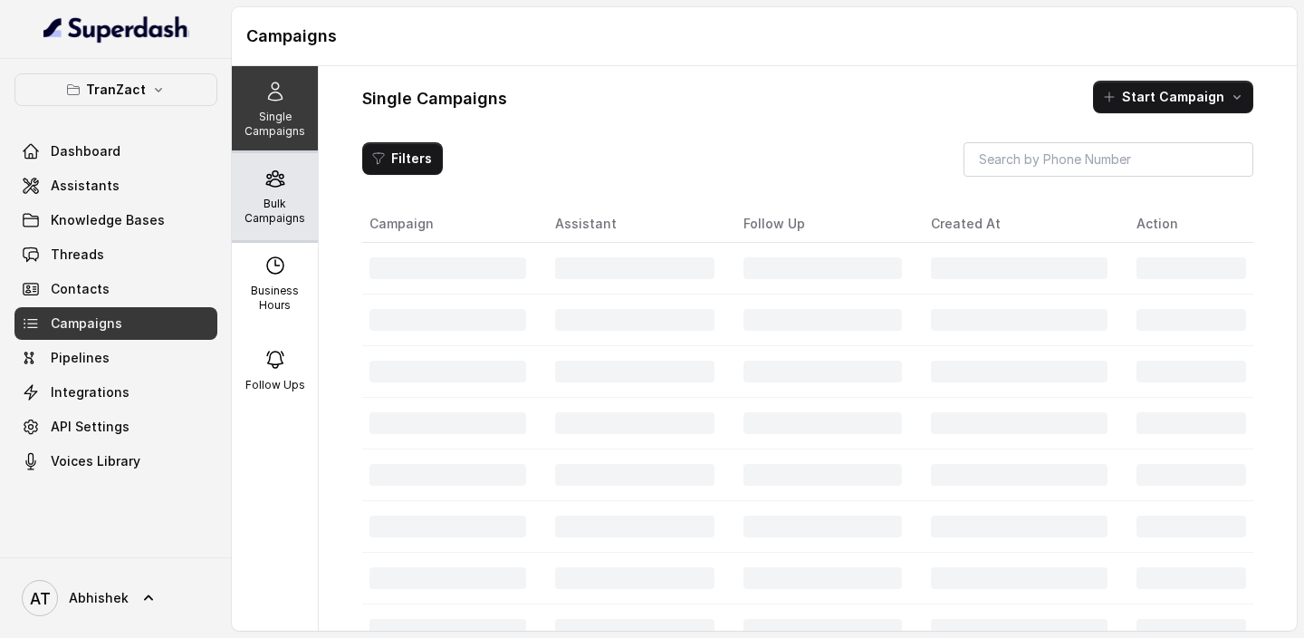
click at [279, 190] on div "Bulk Campaigns" at bounding box center [275, 196] width 86 height 87
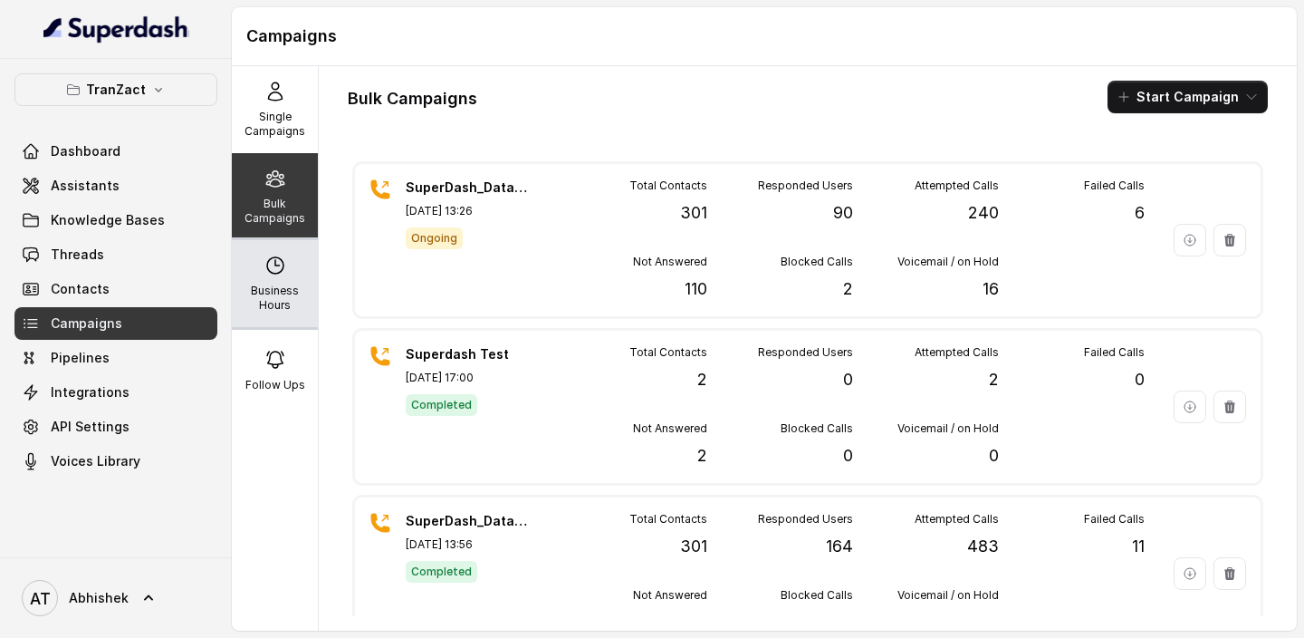
click at [272, 273] on icon at bounding box center [275, 265] width 22 height 22
select select "Asia/Calcutta"
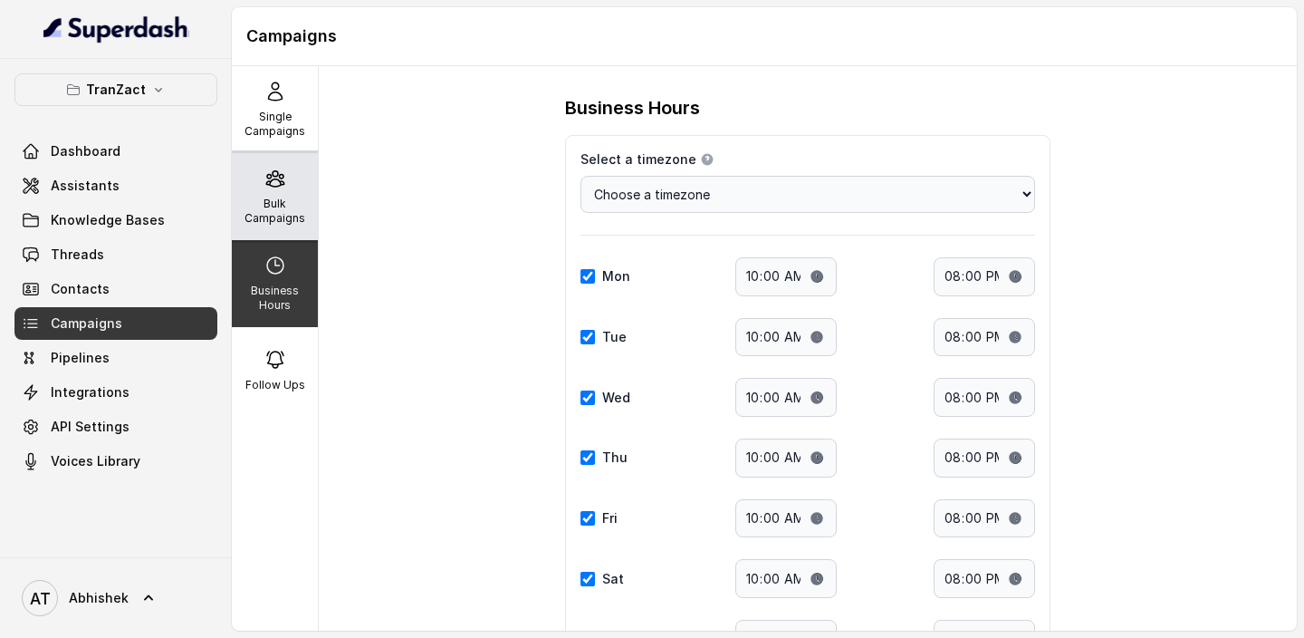
click at [272, 220] on p "Bulk Campaigns" at bounding box center [275, 211] width 72 height 29
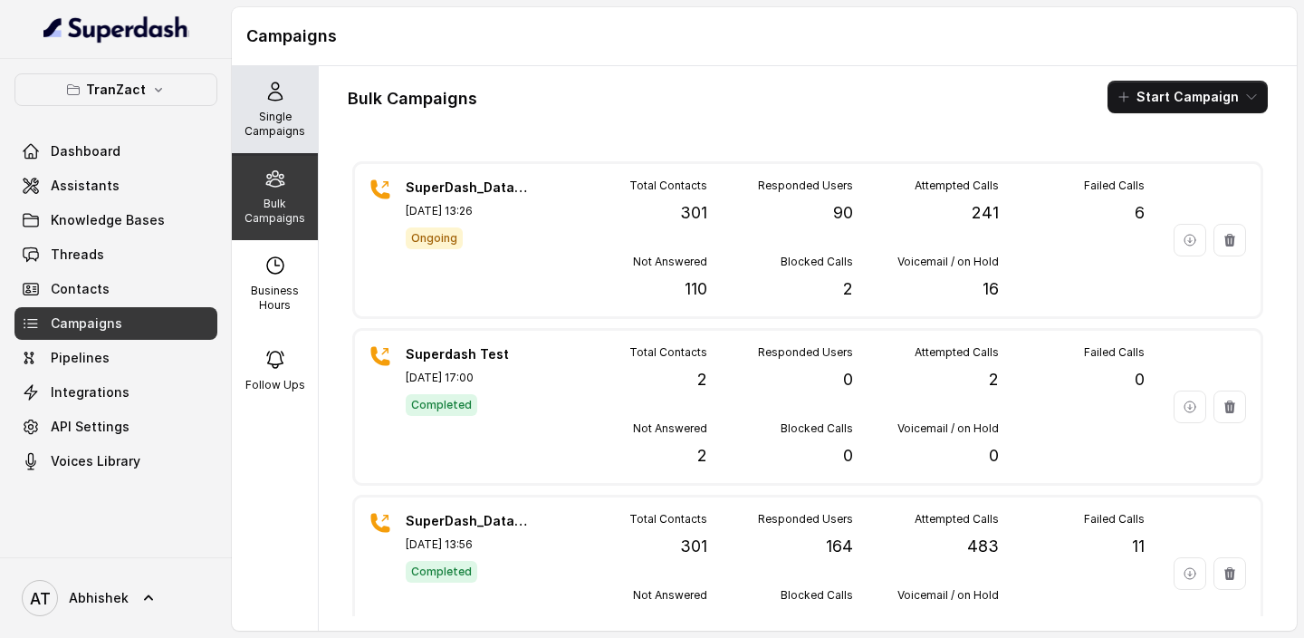
click at [272, 136] on p "Single Campaigns" at bounding box center [275, 124] width 72 height 29
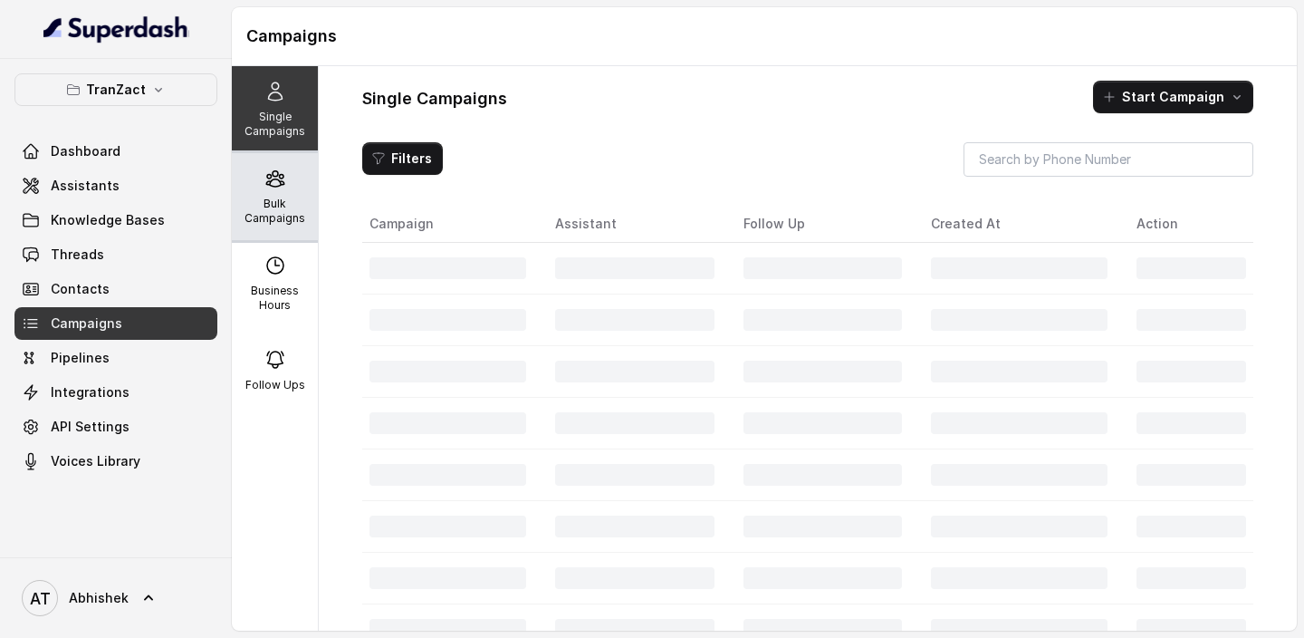
click at [274, 186] on icon at bounding box center [274, 178] width 17 height 15
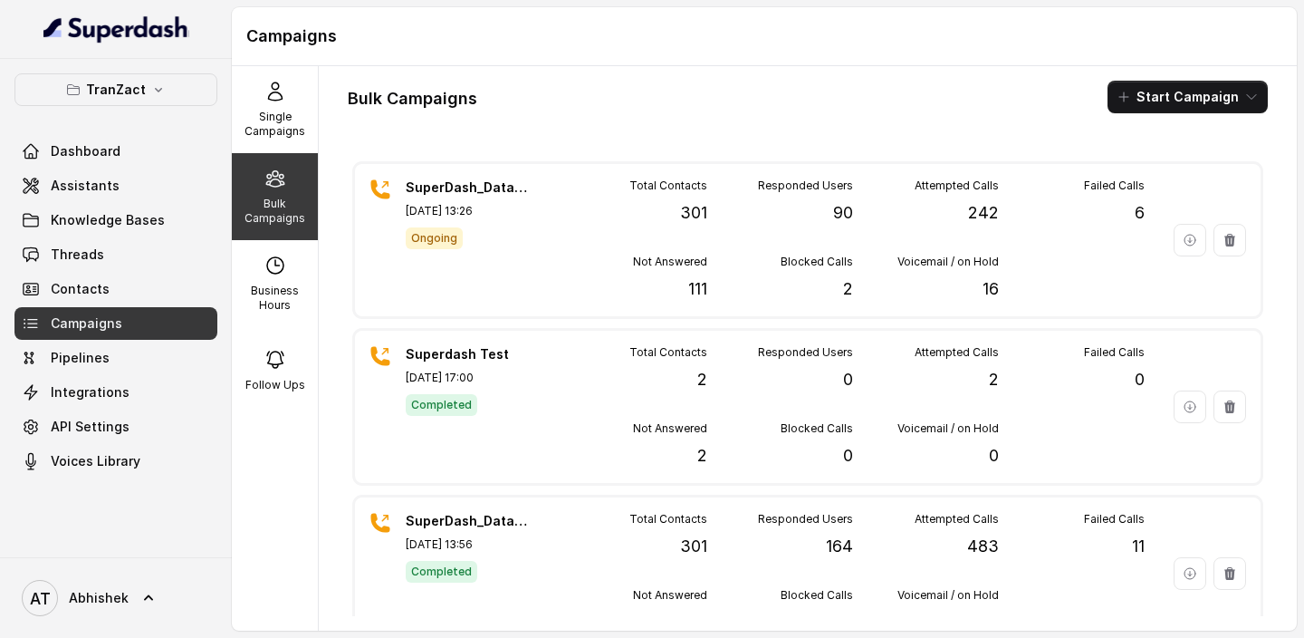
click at [351, 325] on div "SuperDash_Data_7(2202)_16 September_MS Sep 16, 2025, 13:26 Ongoing Total Contac…" at bounding box center [808, 386] width 920 height 459
click at [287, 302] on p "Business Hours" at bounding box center [275, 297] width 72 height 29
select select "Asia/Calcutta"
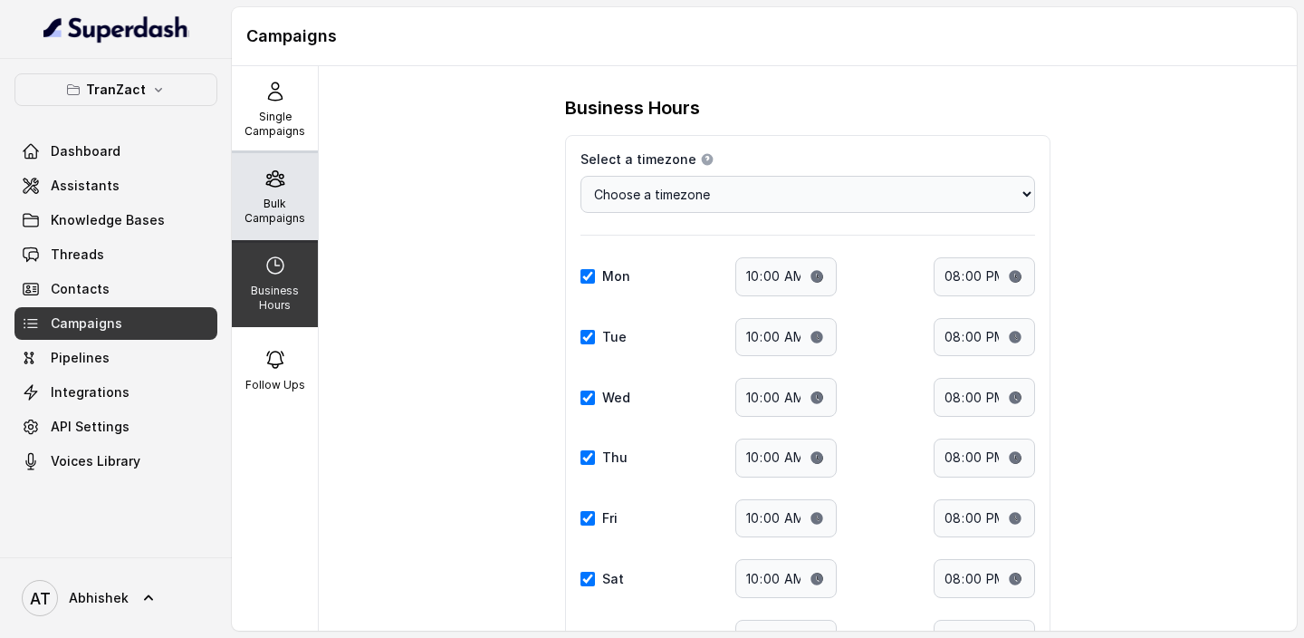
click at [261, 202] on p "Bulk Campaigns" at bounding box center [275, 211] width 72 height 29
